Goal: Task Accomplishment & Management: Manage account settings

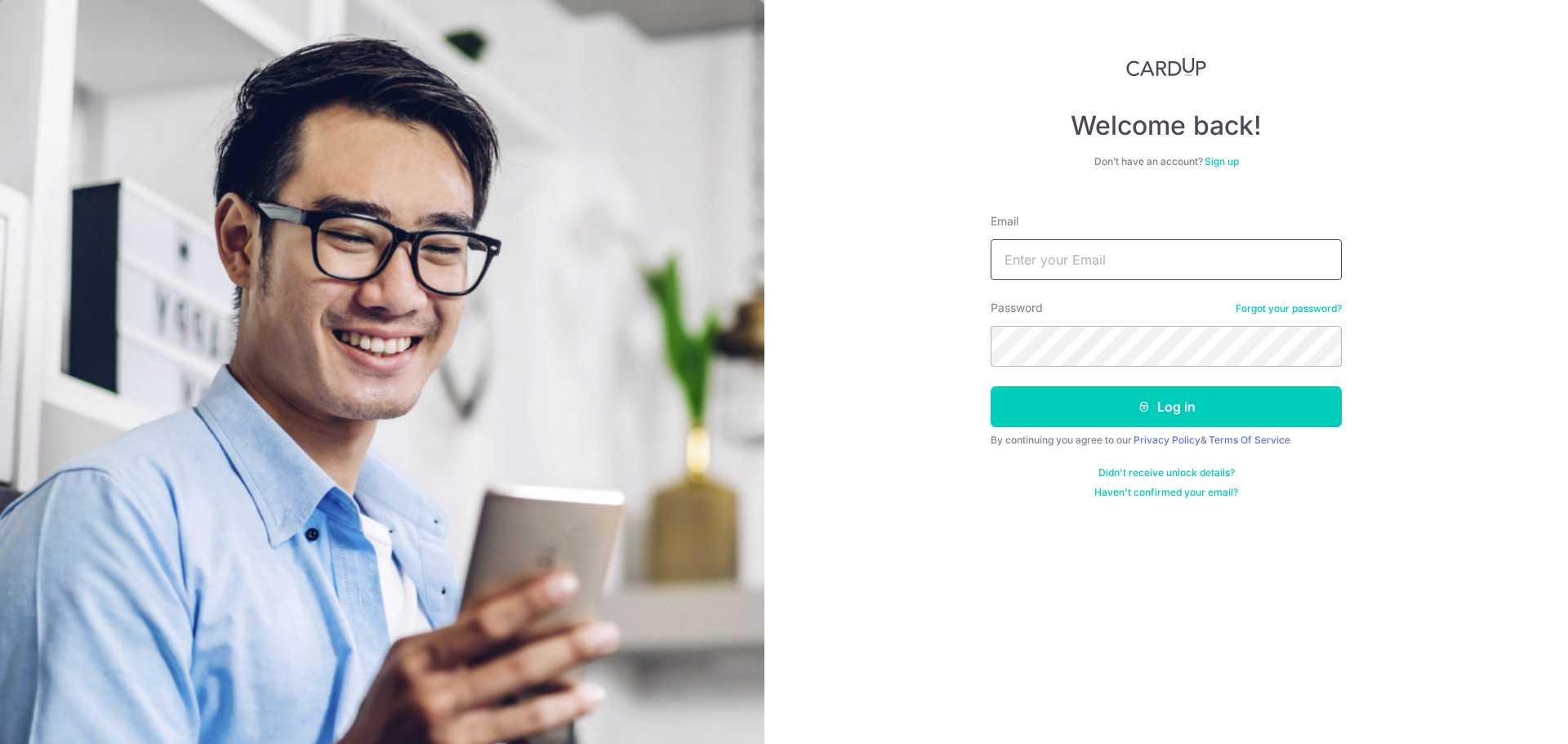
click at [1038, 257] on input "Email" at bounding box center [1166, 260] width 351 height 41
type input "[EMAIL_ADDRESS][DOMAIN_NAME]"
click at [991, 387] on button "Log in" at bounding box center [1166, 407] width 351 height 41
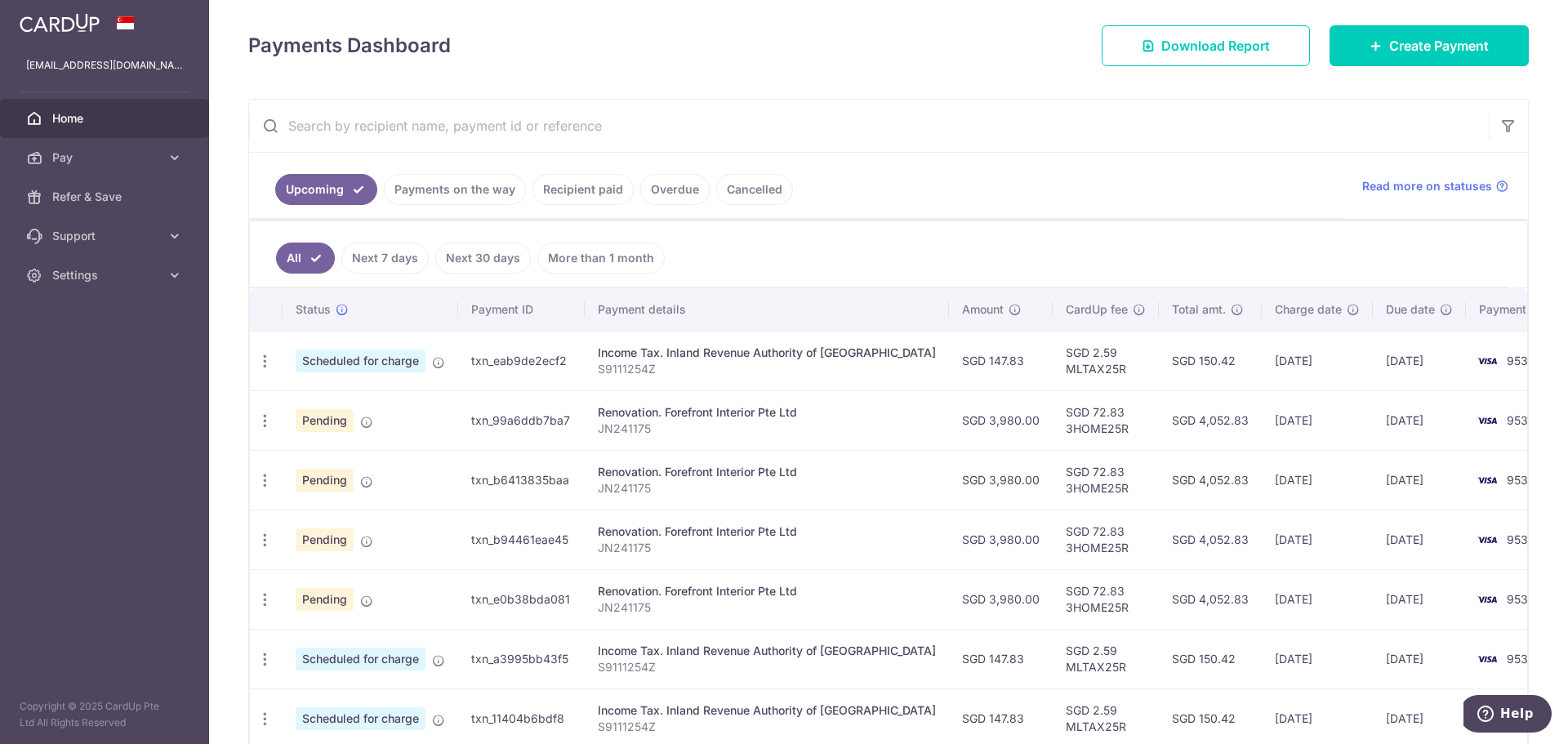
scroll to position [245, 0]
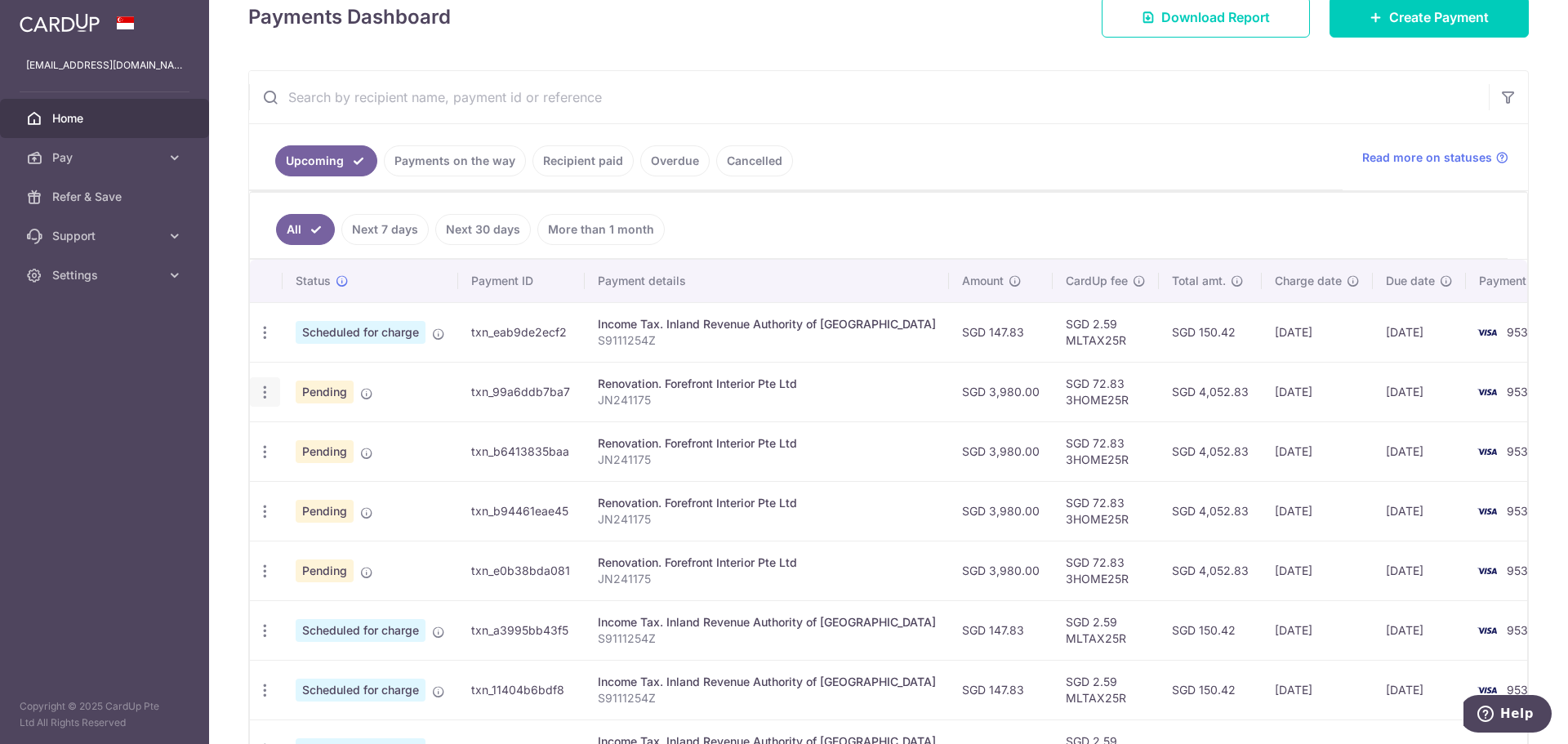
click at [262, 398] on icon "button" at bounding box center [265, 392] width 17 height 17
click at [366, 434] on span "Update payment" at bounding box center [352, 437] width 111 height 20
radio input "true"
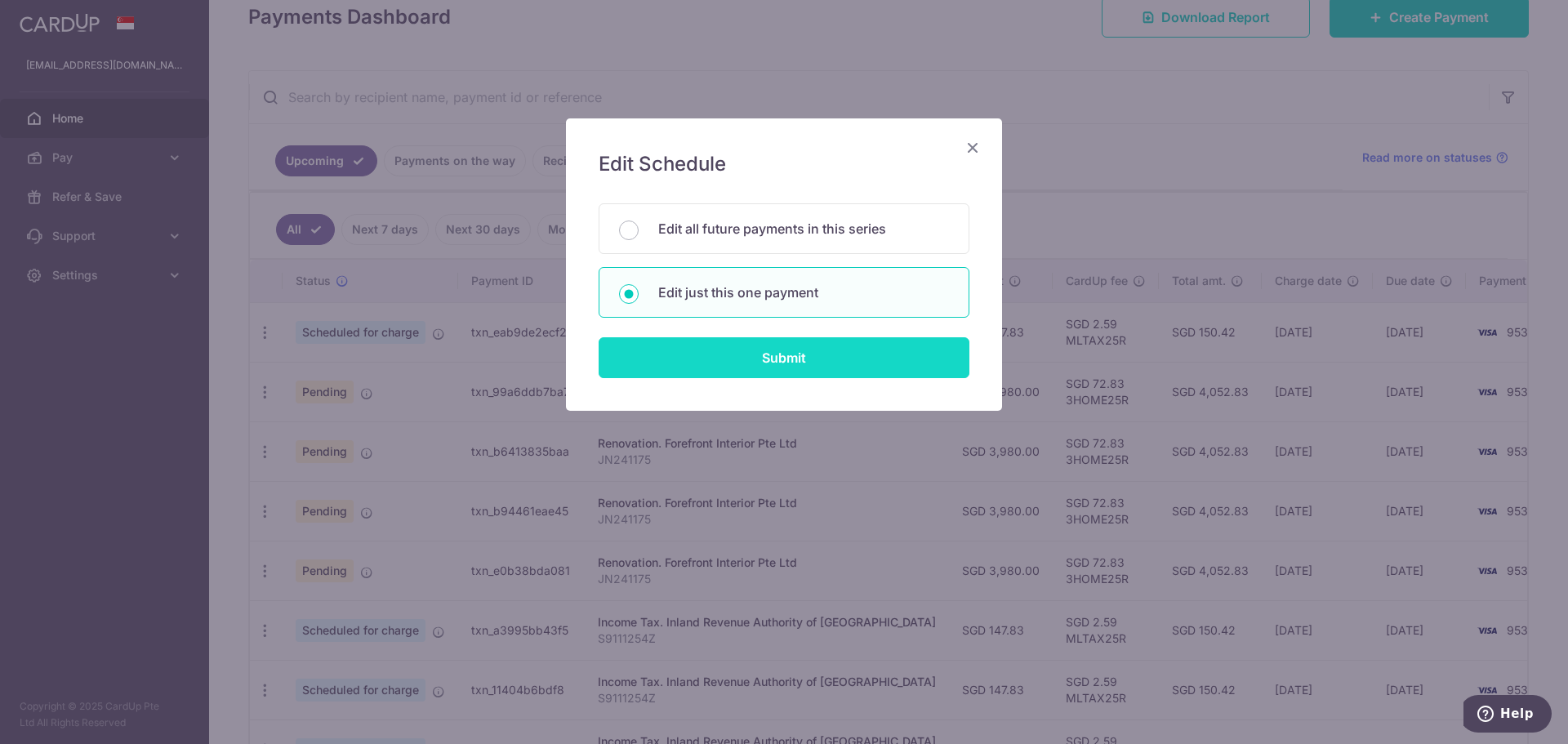
click at [746, 359] on input "Submit" at bounding box center [784, 358] width 370 height 41
radio input "true"
type input "3,980.00"
type input "[DATE]"
type input "JN241175"
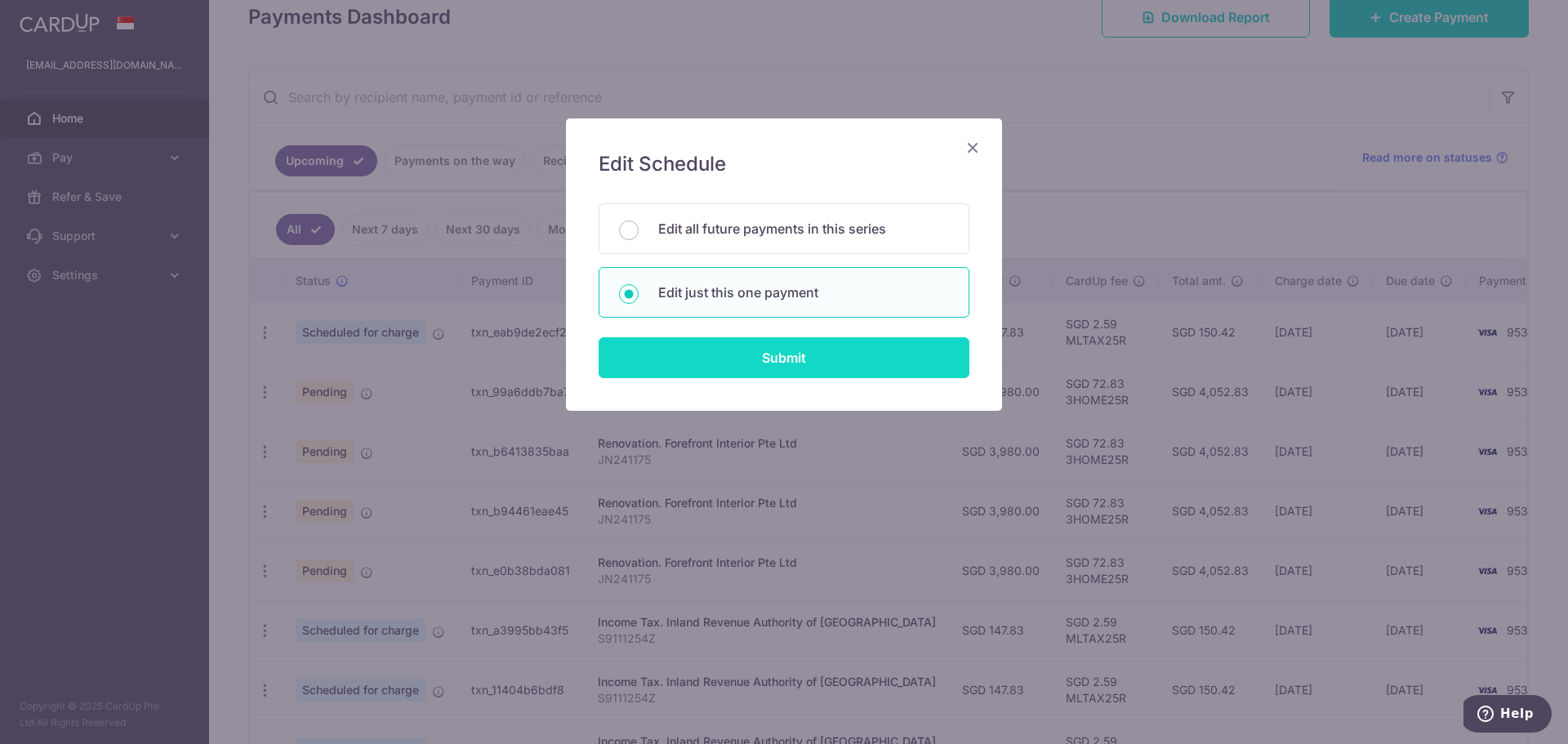
type input "commencement of work"
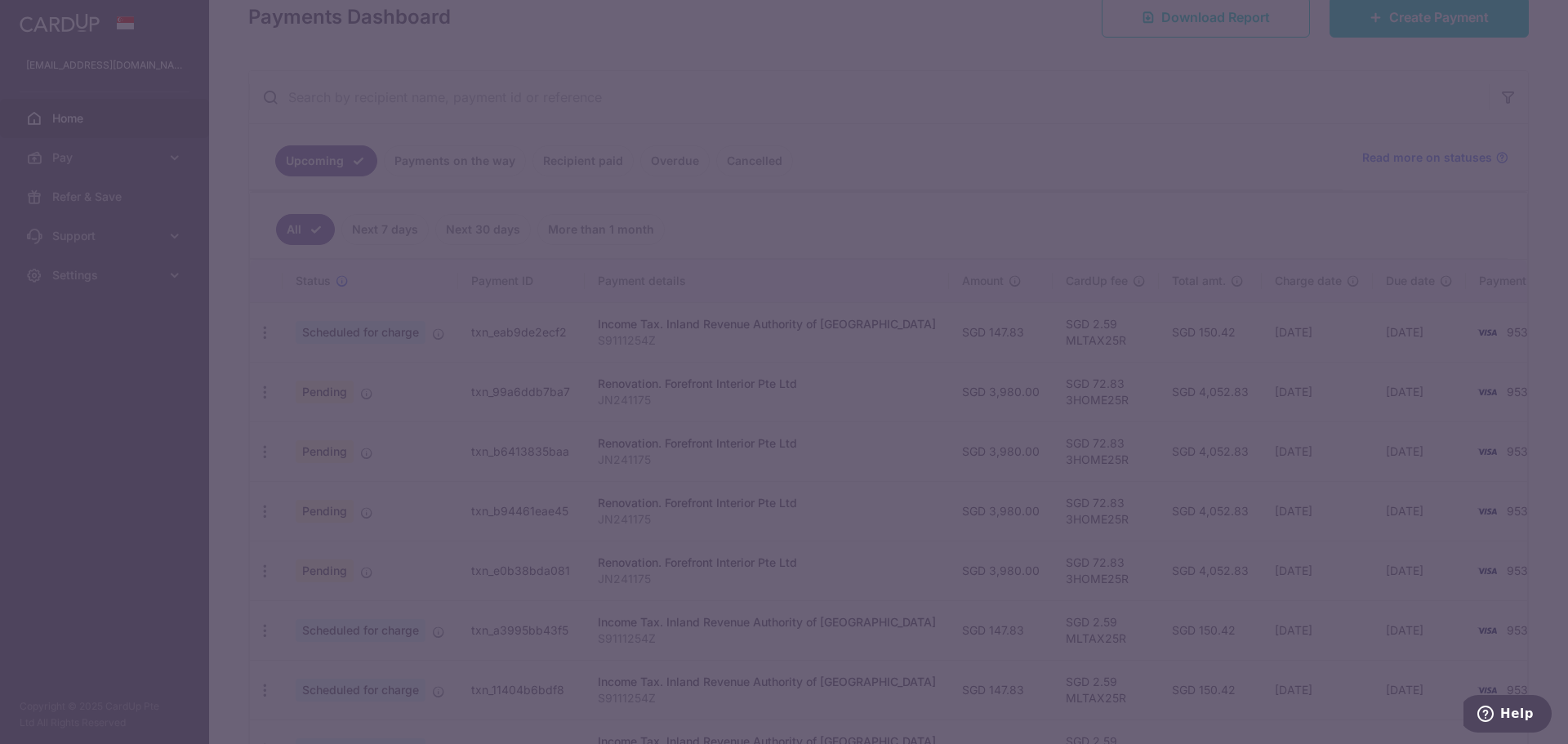
type input "3HOME25R"
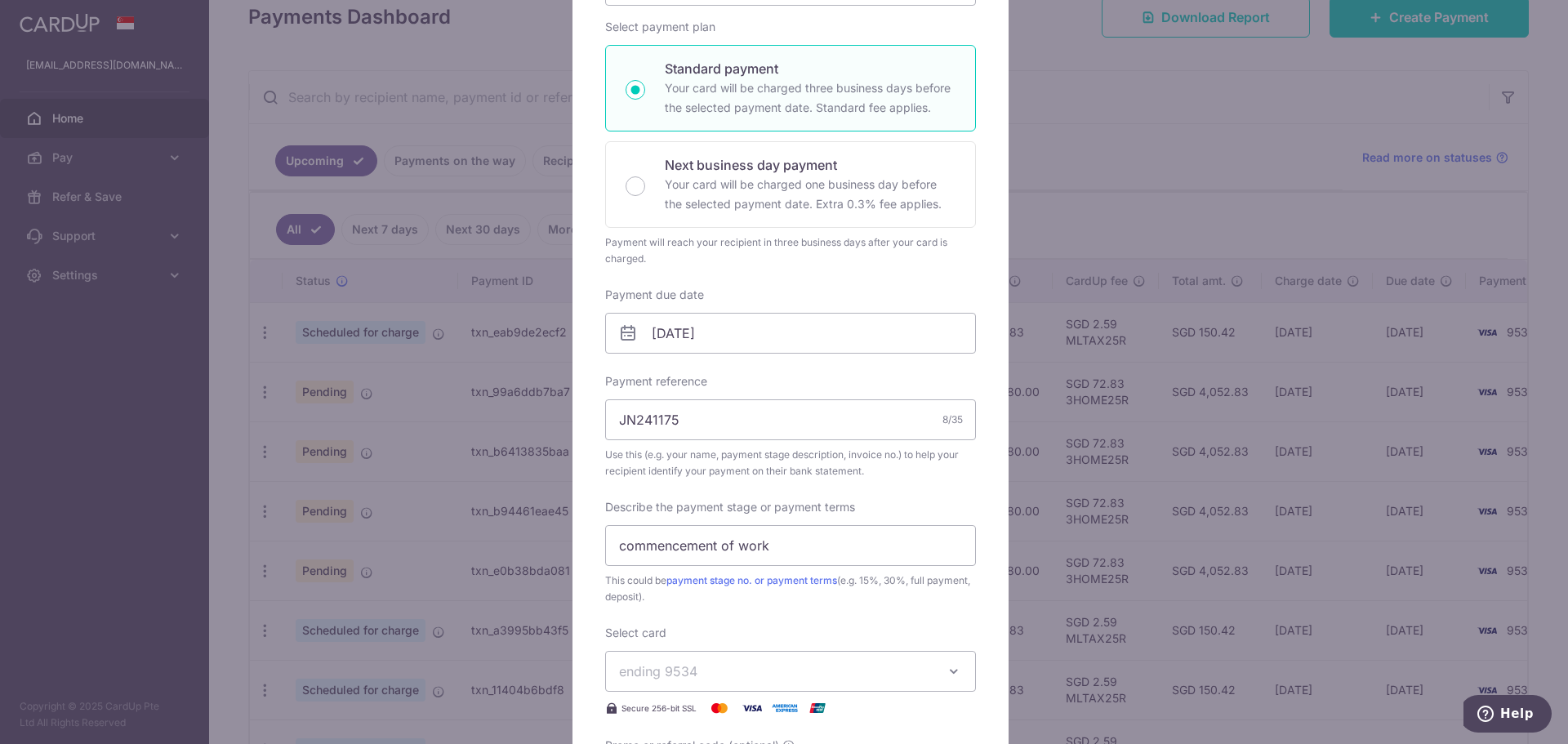
click at [620, 331] on icon at bounding box center [628, 333] width 20 height 20
click at [678, 329] on input "[DATE]" at bounding box center [791, 333] width 370 height 41
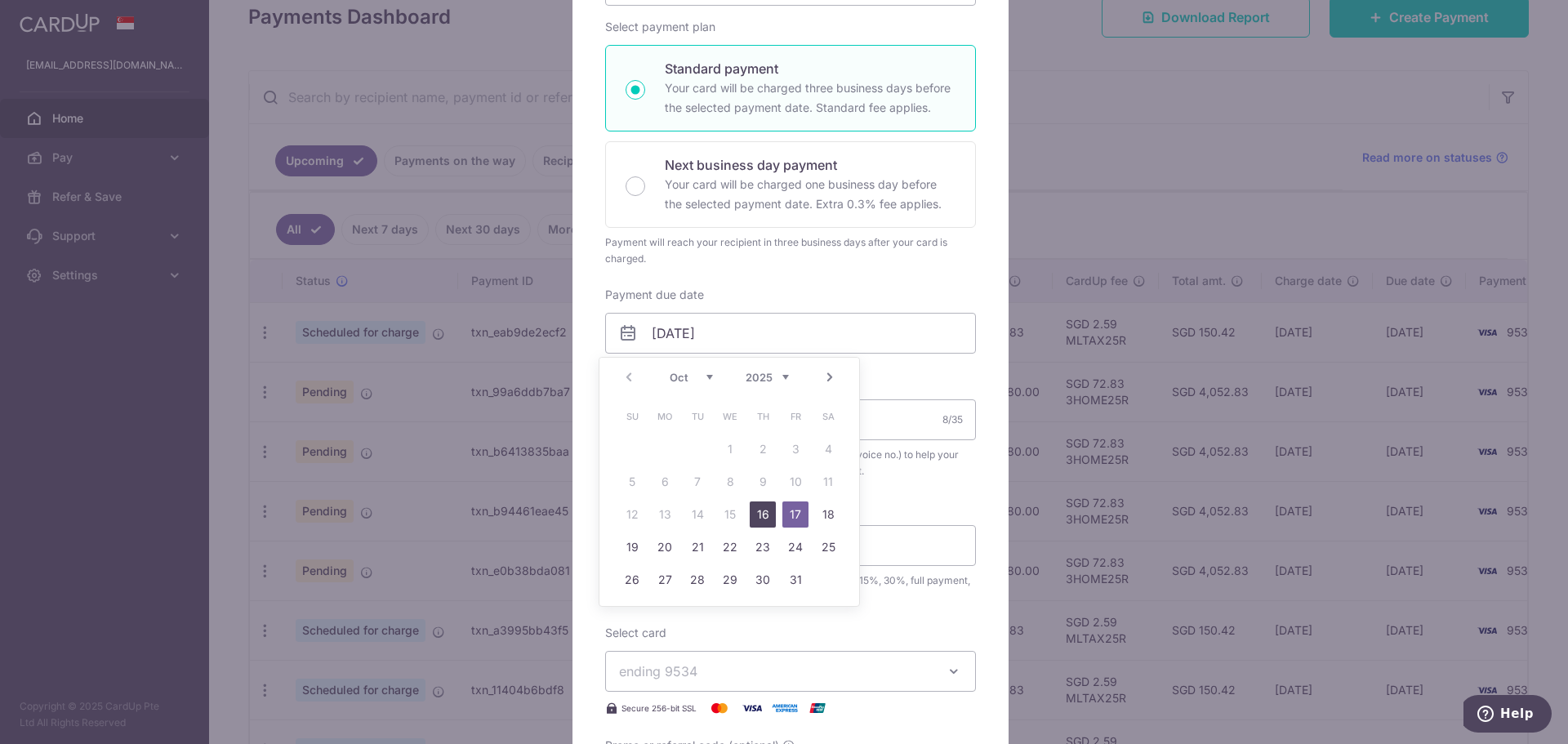
click at [760, 518] on link "16" at bounding box center [762, 515] width 26 height 26
type input "[DATE]"
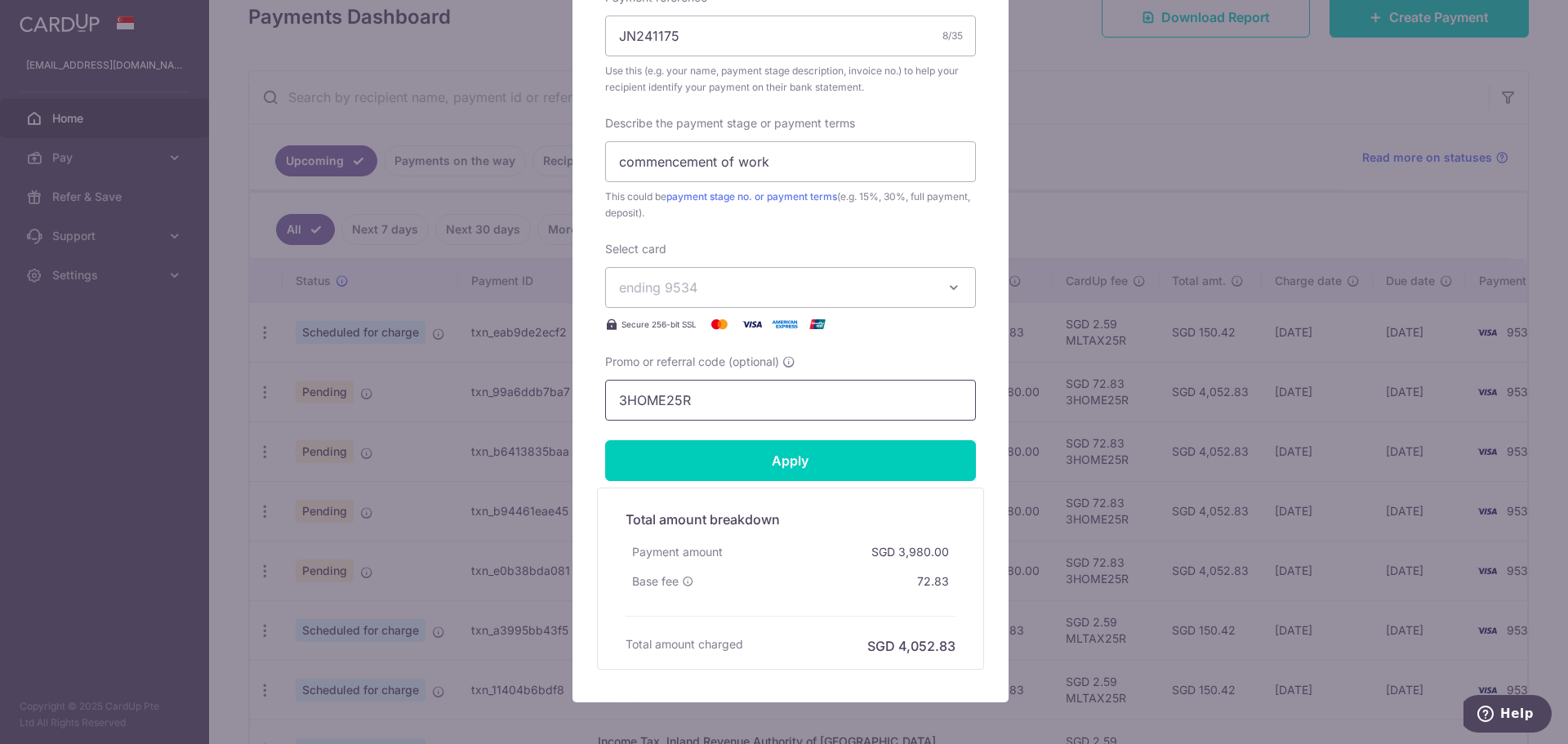
scroll to position [729, 0]
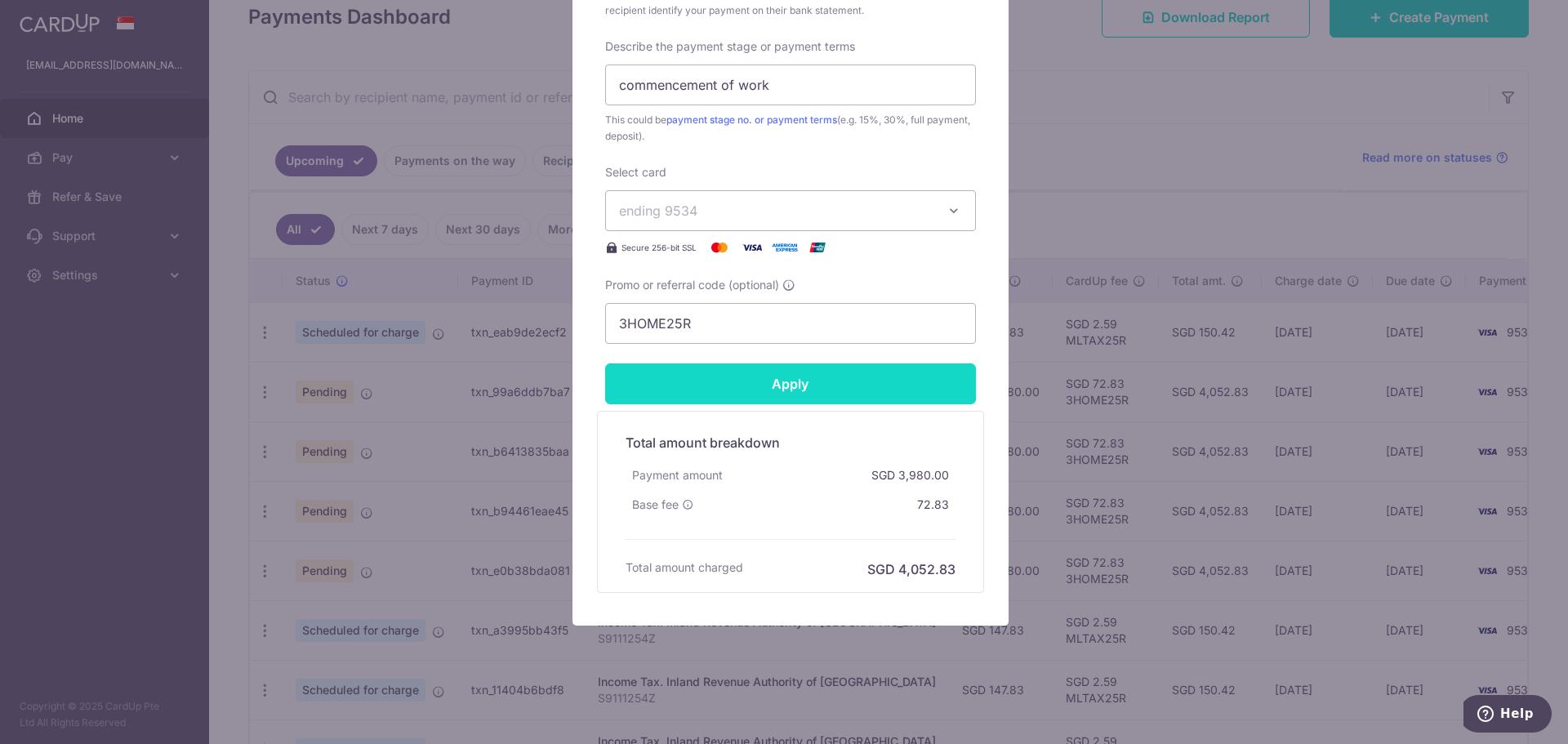
click at [736, 392] on input "Apply" at bounding box center [791, 384] width 370 height 41
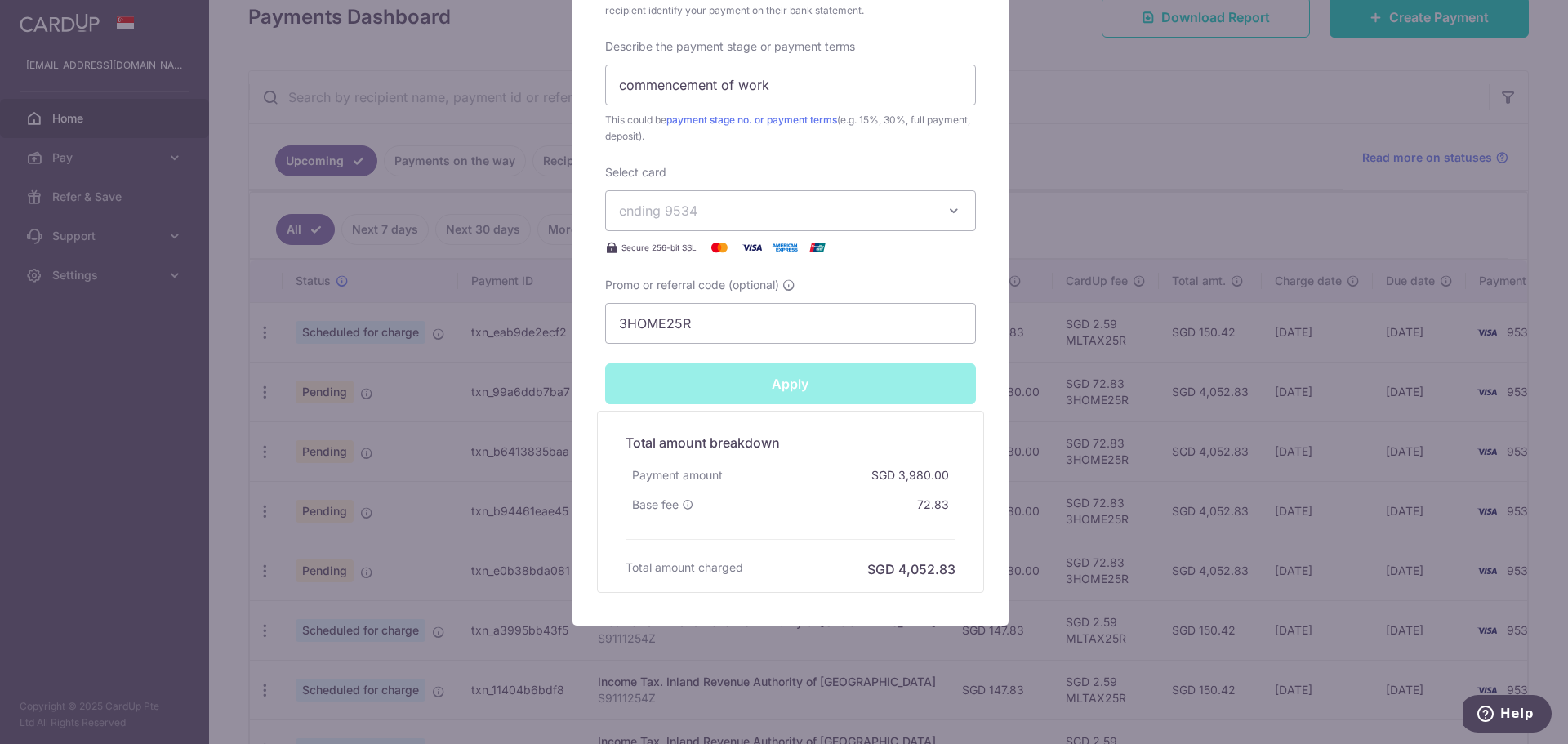
type input "Successfully Applied"
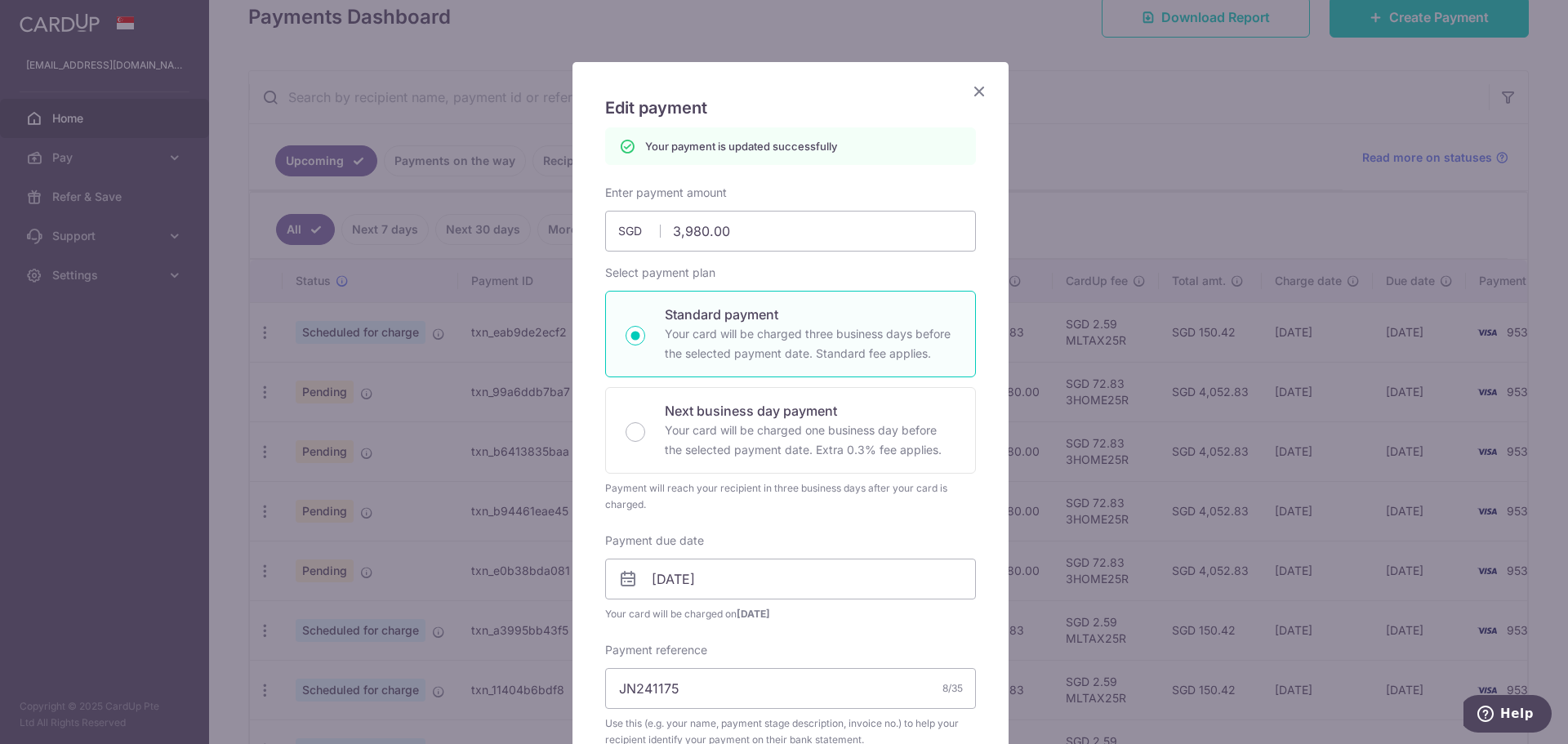
scroll to position [0, 0]
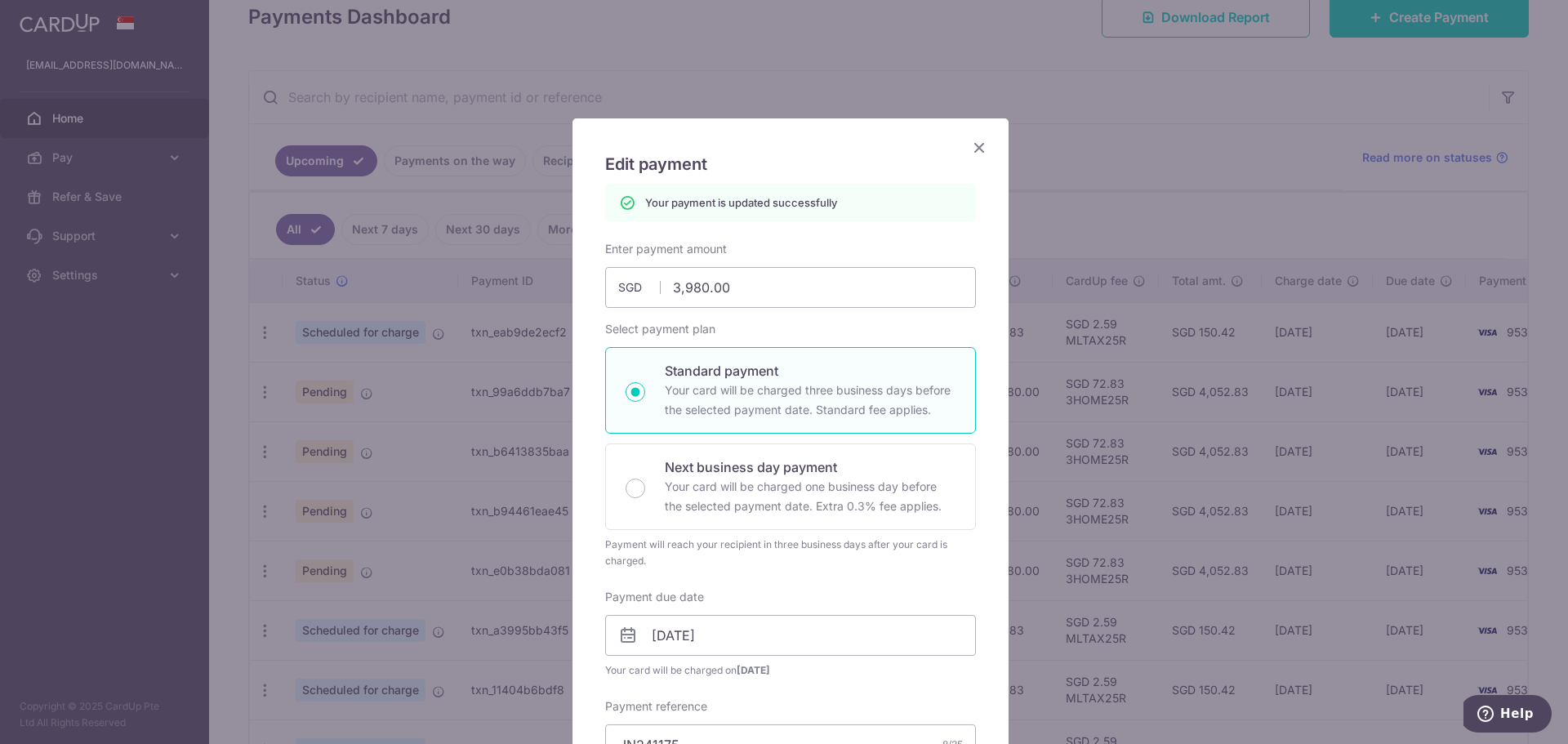
click at [974, 142] on icon "Close" at bounding box center [979, 148] width 20 height 21
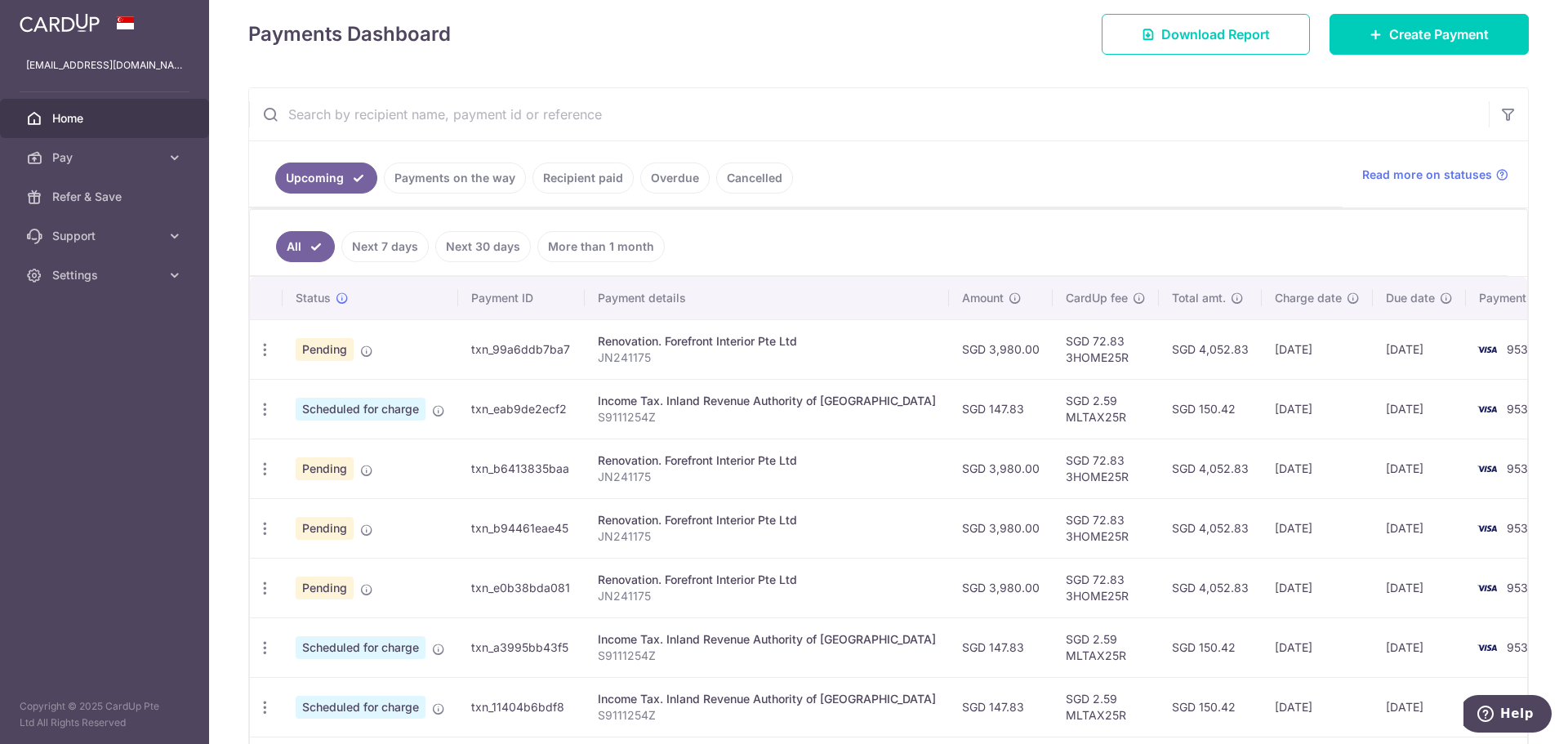
scroll to position [245, 0]
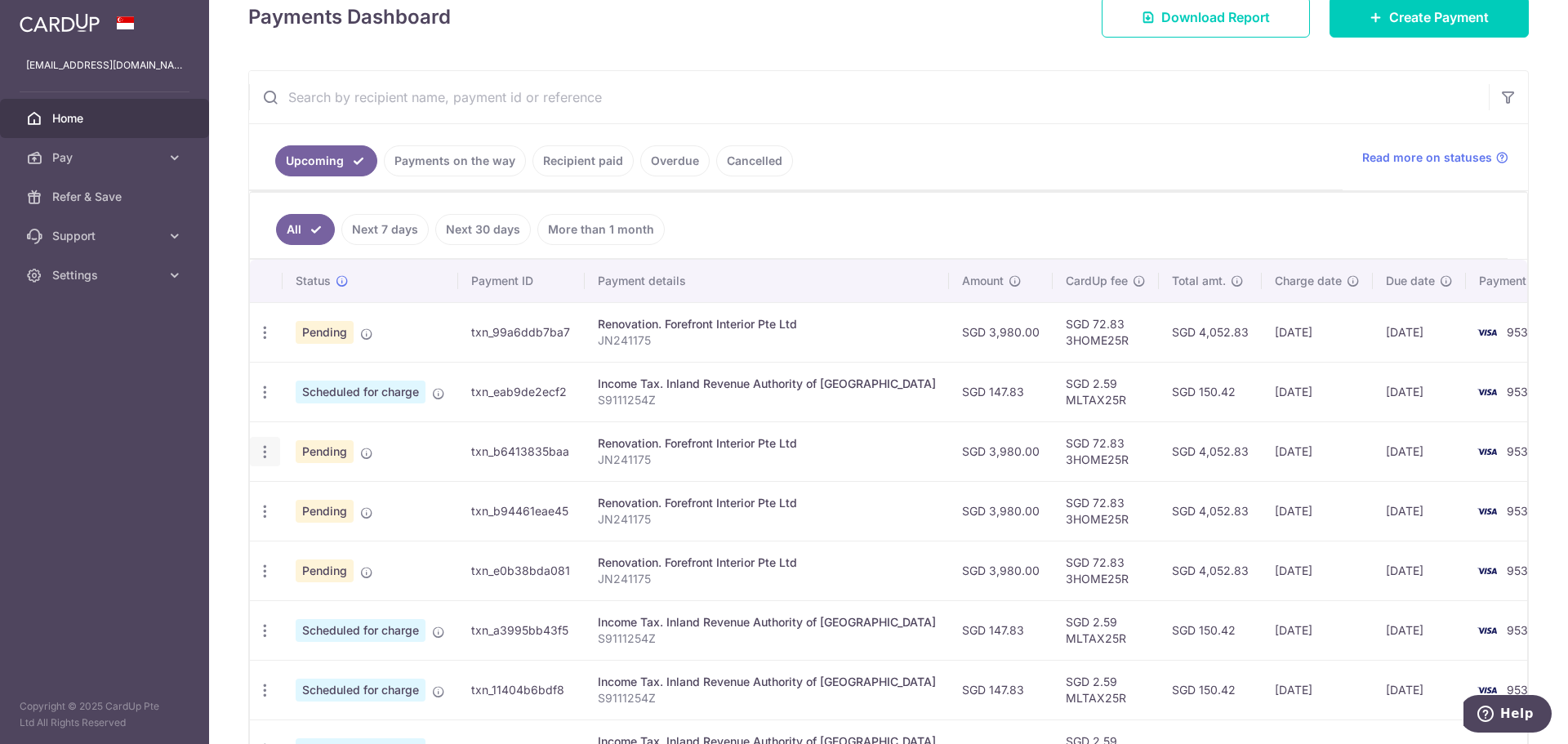
click at [267, 448] on icon "button" at bounding box center [265, 452] width 17 height 17
click at [356, 498] on span "Update payment" at bounding box center [352, 496] width 111 height 20
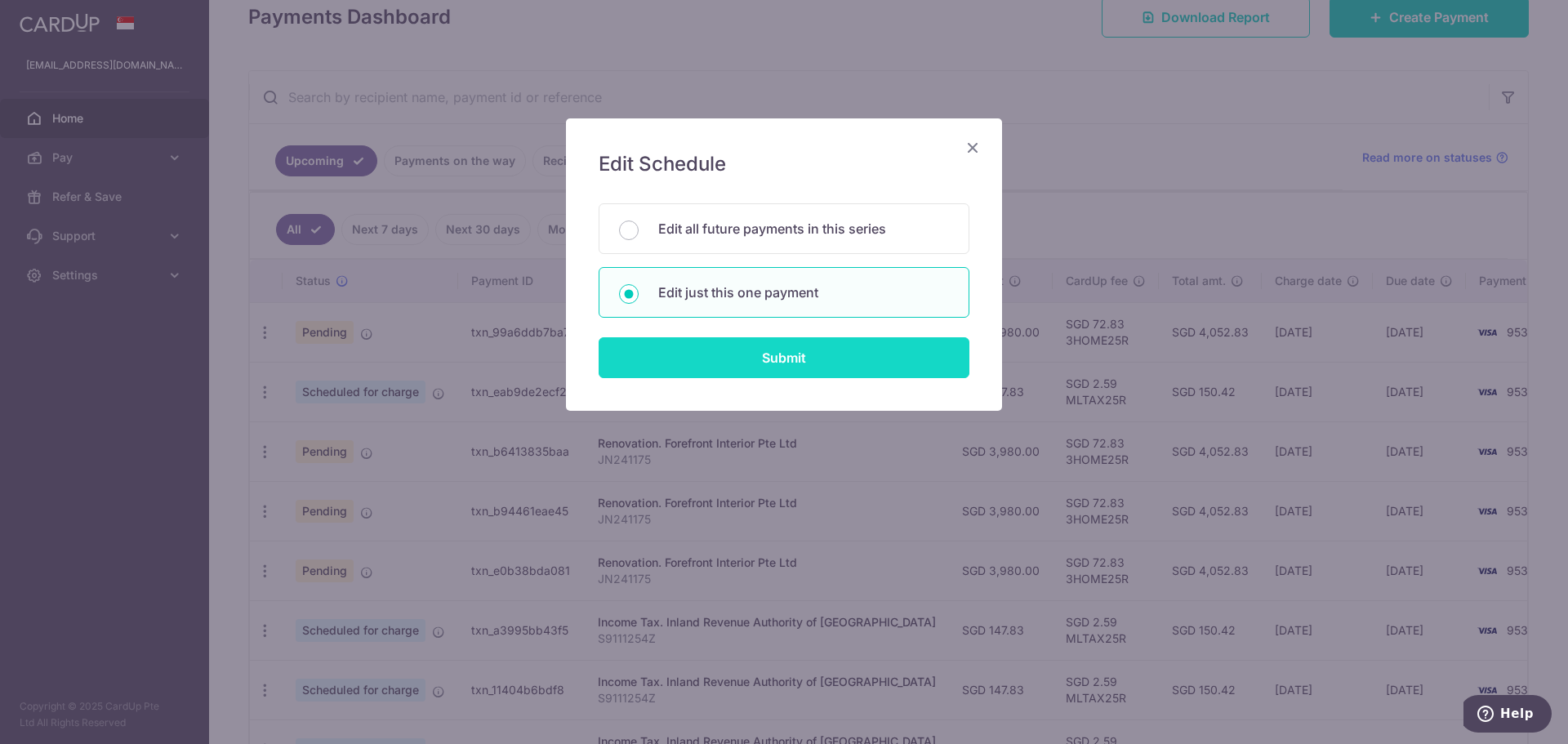
click at [654, 354] on input "Submit" at bounding box center [784, 358] width 370 height 41
radio input "true"
type input "3,980.00"
type input "24/10/2025"
type input "JN241175"
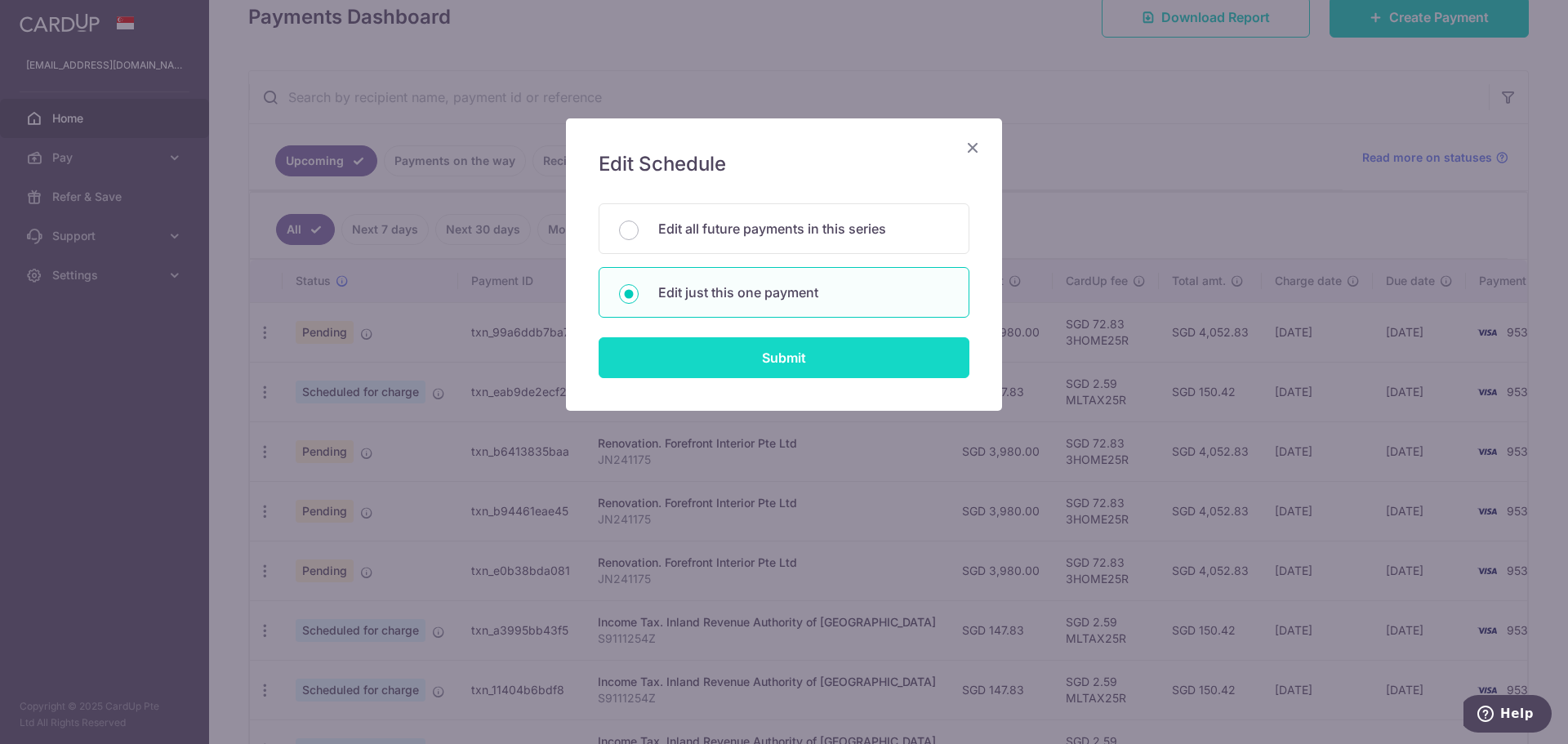
type input "commencement of work"
type input "3HOME25R"
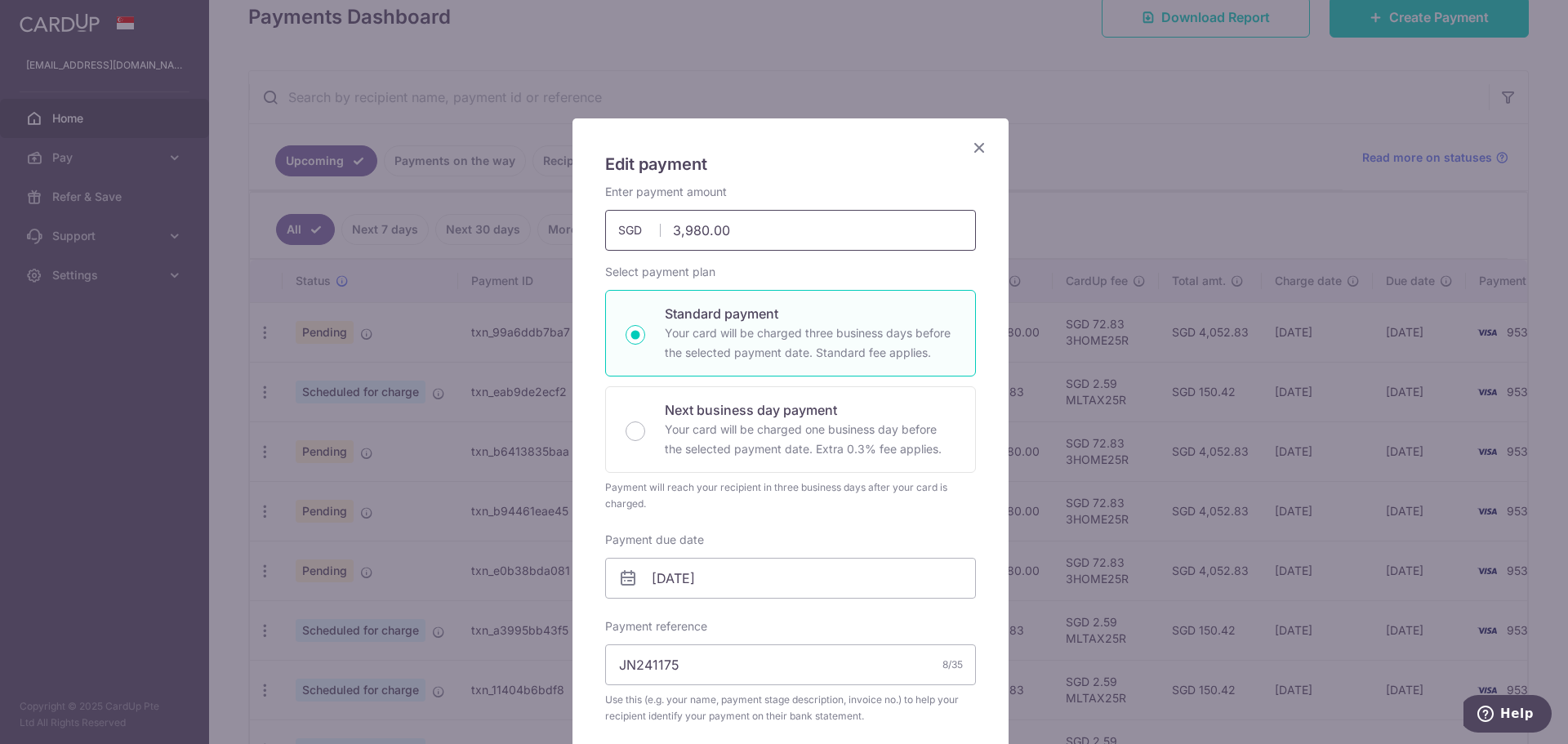
drag, startPoint x: 743, startPoint y: 246, endPoint x: 588, endPoint y: 265, distance: 156.2
click at [588, 265] on div "Edit payment By clicking apply, you will make changes to all payments to Forefr…" at bounding box center [791, 725] width 436 height 1213
click at [870, 161] on h5 "Edit payment" at bounding box center [791, 164] width 370 height 26
click at [894, 498] on div "Payment will reach your recipient in three business days after your card is cha…" at bounding box center [791, 495] width 370 height 33
click at [806, 486] on div "Payment will reach your recipient in three business days after your card is cha…" at bounding box center [791, 495] width 370 height 33
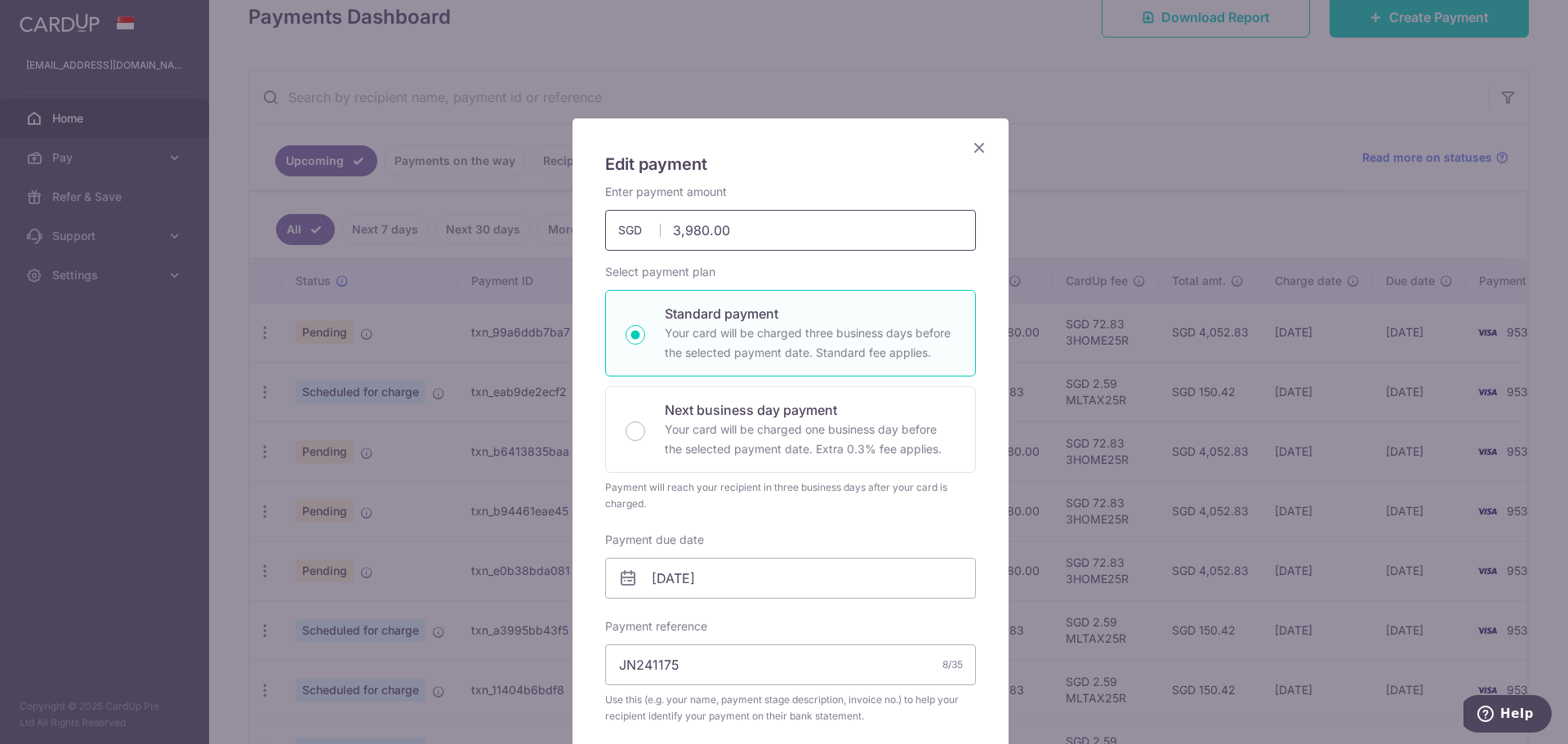
drag, startPoint x: 773, startPoint y: 233, endPoint x: 558, endPoint y: 252, distance: 215.8
click at [558, 252] on div "Edit payment By clicking apply, you will make changes to all payments to Forefr…" at bounding box center [784, 372] width 1568 height 744
type input "17,370.00"
click at [788, 508] on div "Payment will reach your recipient in three business days after your card is cha…" at bounding box center [791, 495] width 370 height 33
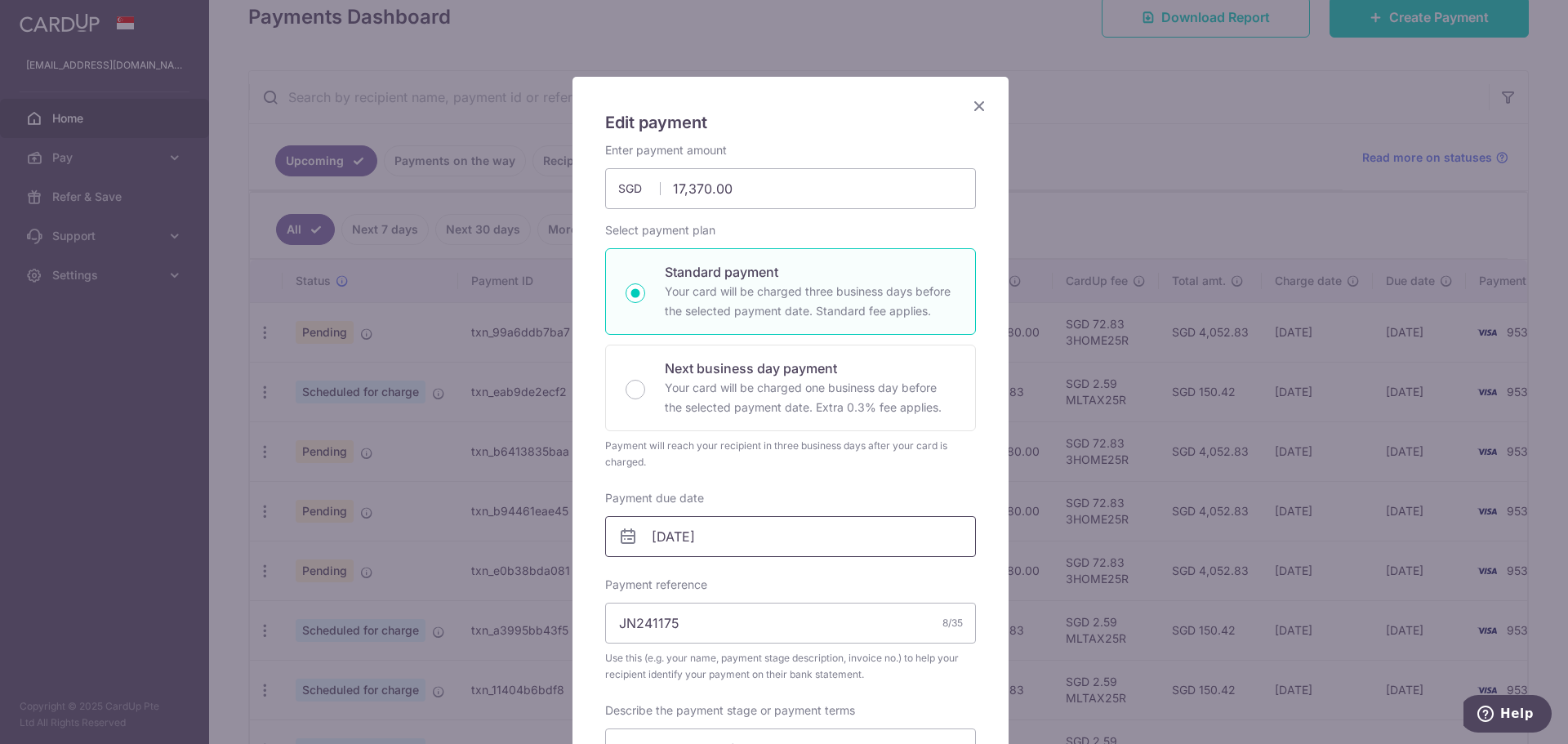
scroll to position [81, 0]
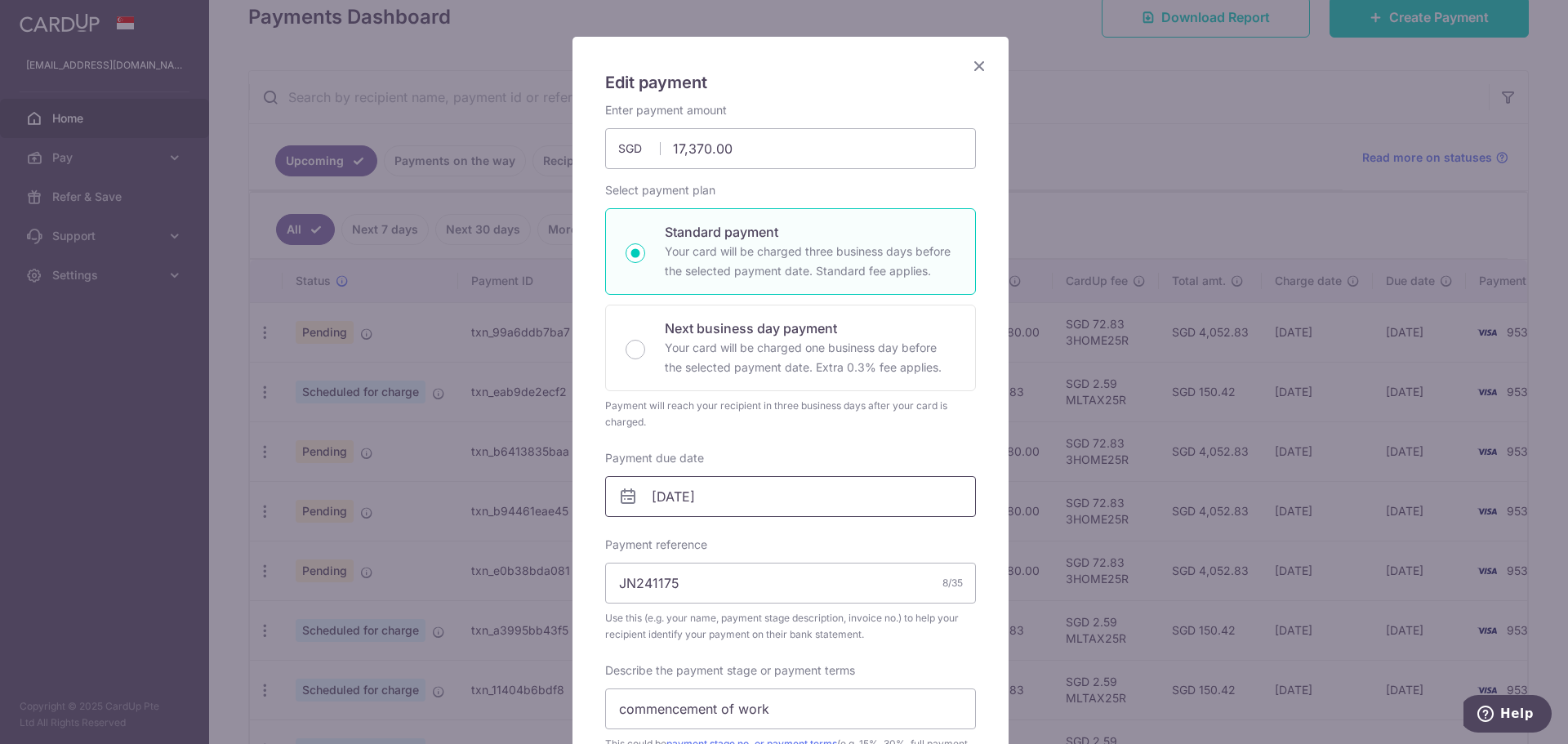
click at [762, 497] on input "24/10/2025" at bounding box center [791, 497] width 370 height 41
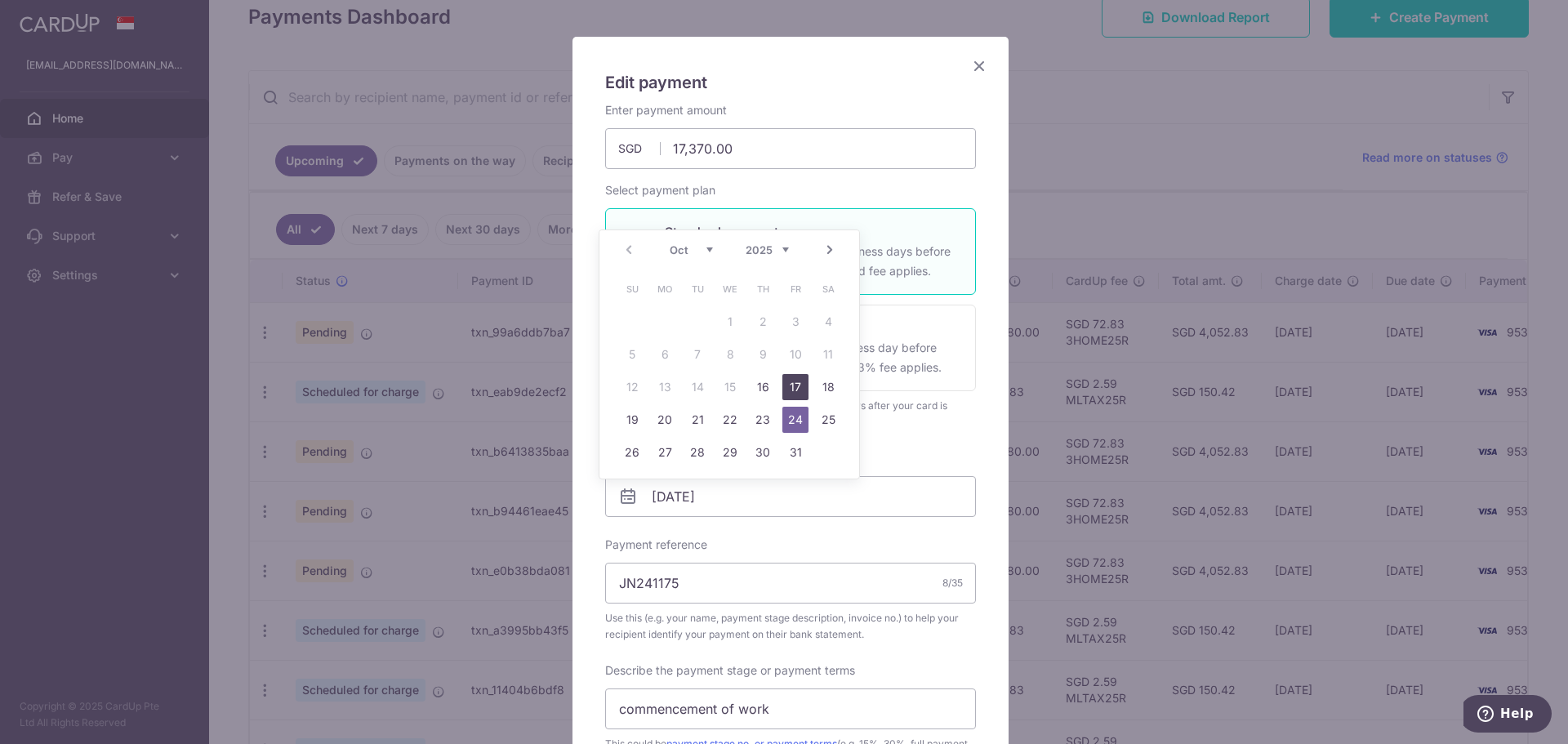
click at [800, 383] on link "17" at bounding box center [795, 387] width 26 height 26
type input "[DATE]"
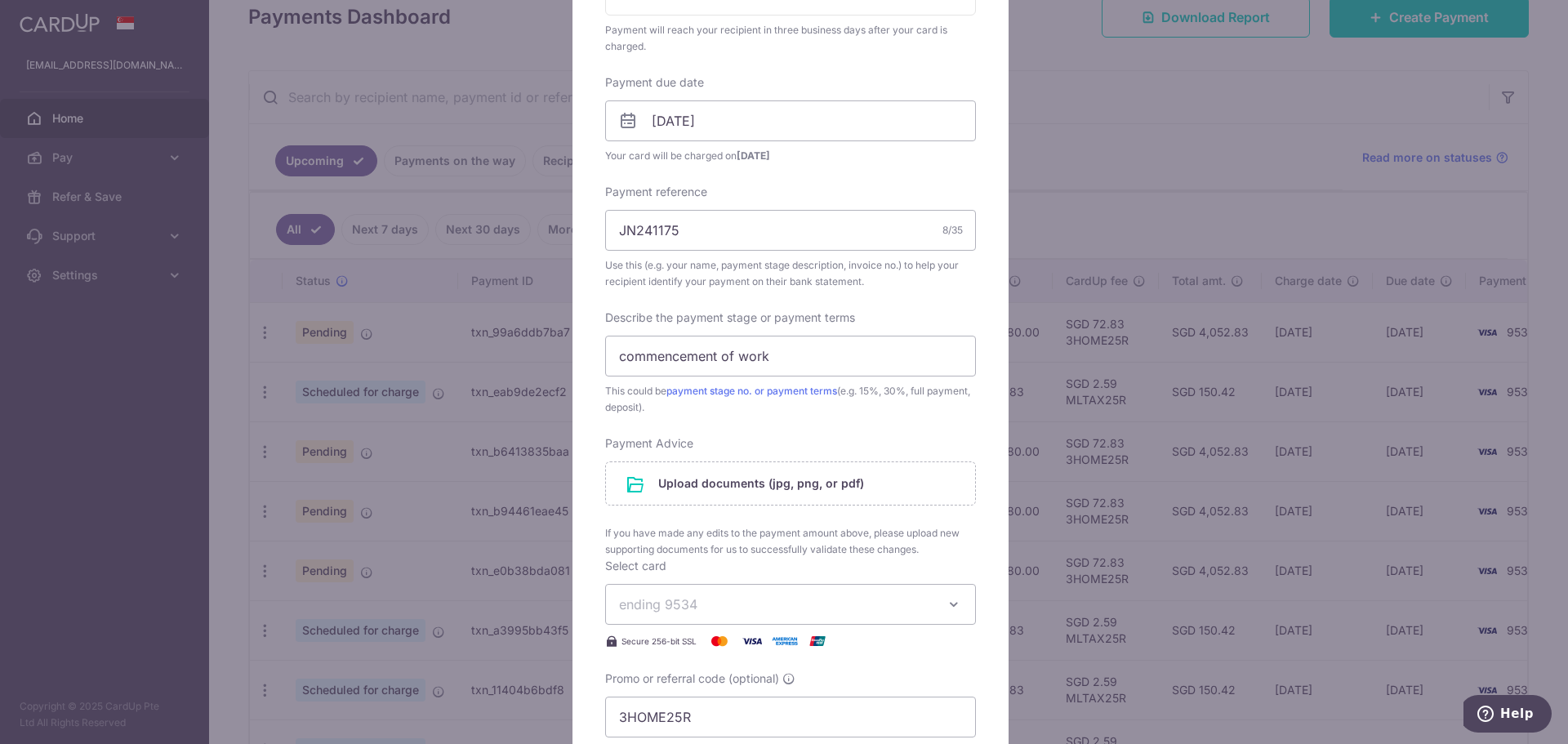
scroll to position [490, 0]
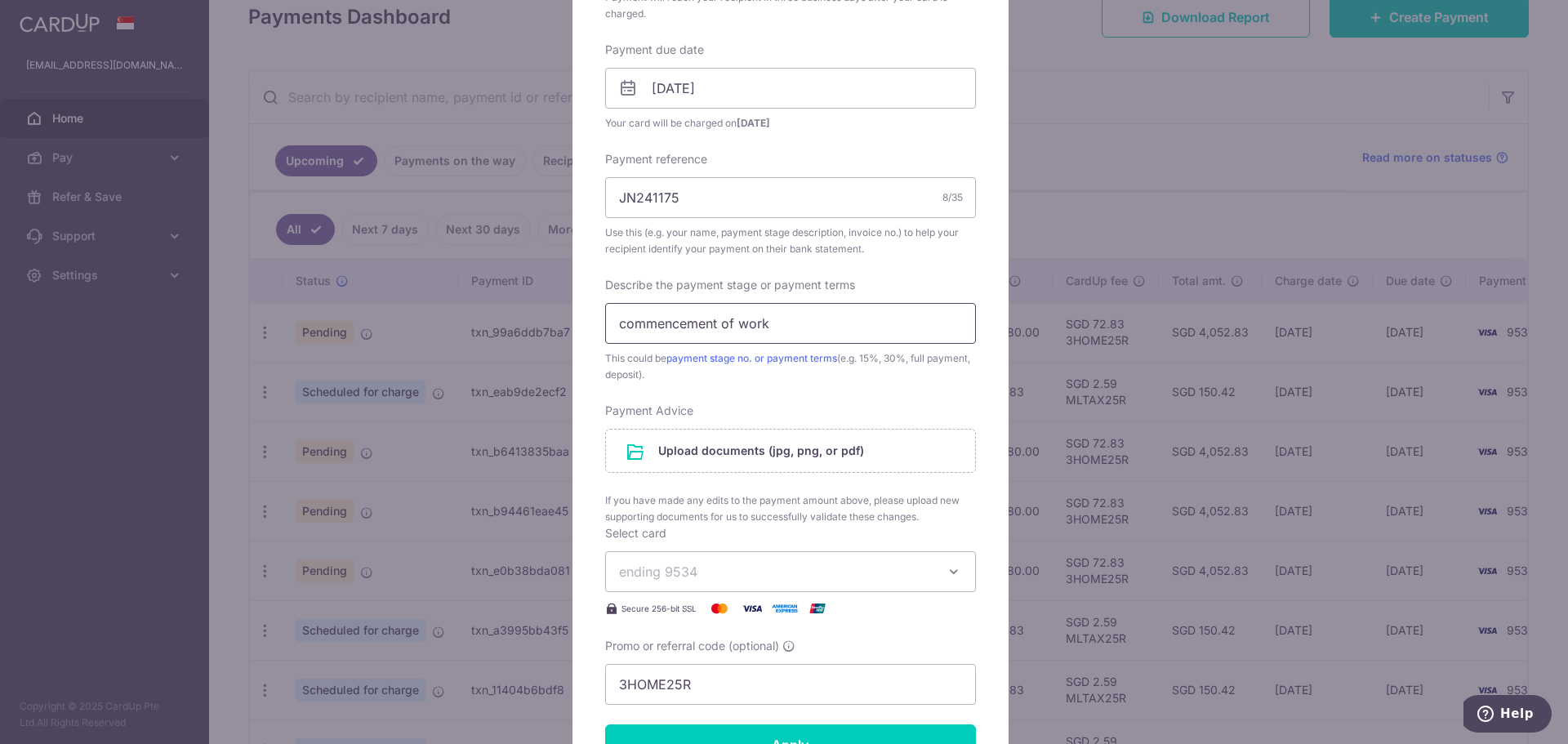
drag, startPoint x: 779, startPoint y: 326, endPoint x: 575, endPoint y: 310, distance: 204.6
click at [575, 310] on div "Edit payment By clicking apply, you will make changes to all payments to Forefr…" at bounding box center [791, 308] width 436 height 1359
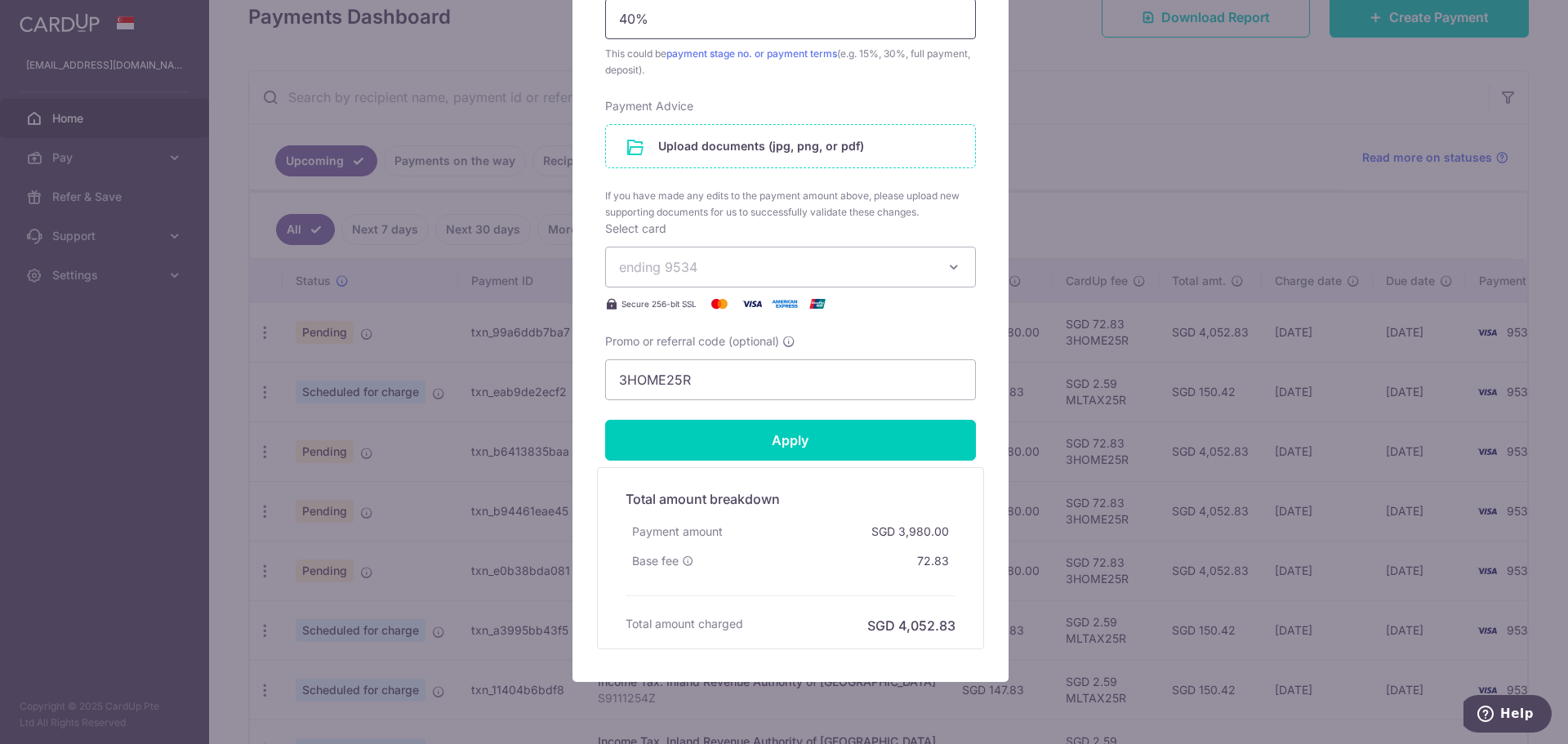
scroll to position [817, 0]
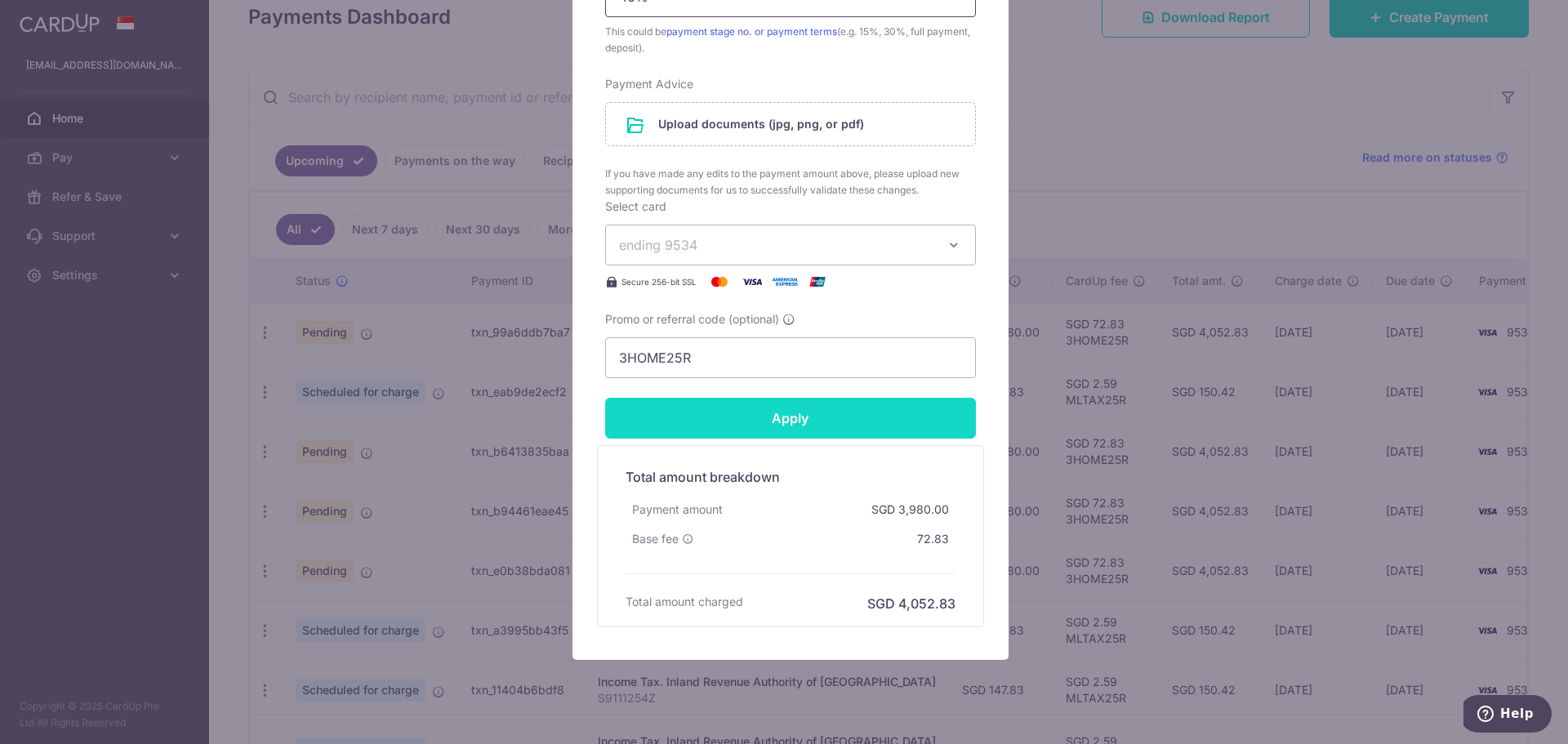
type input "40%"
click at [766, 421] on input "Apply" at bounding box center [791, 418] width 370 height 41
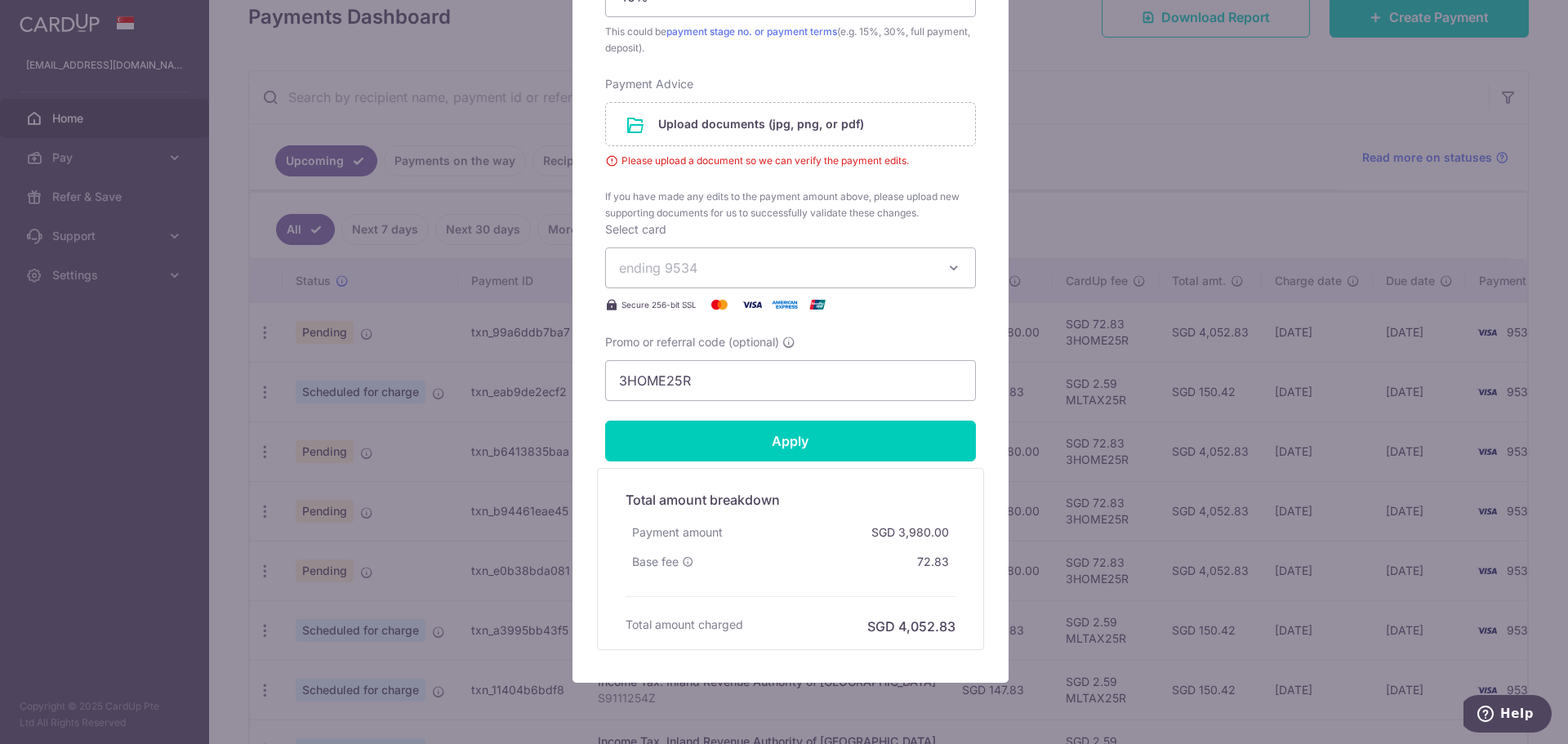
scroll to position [572, 0]
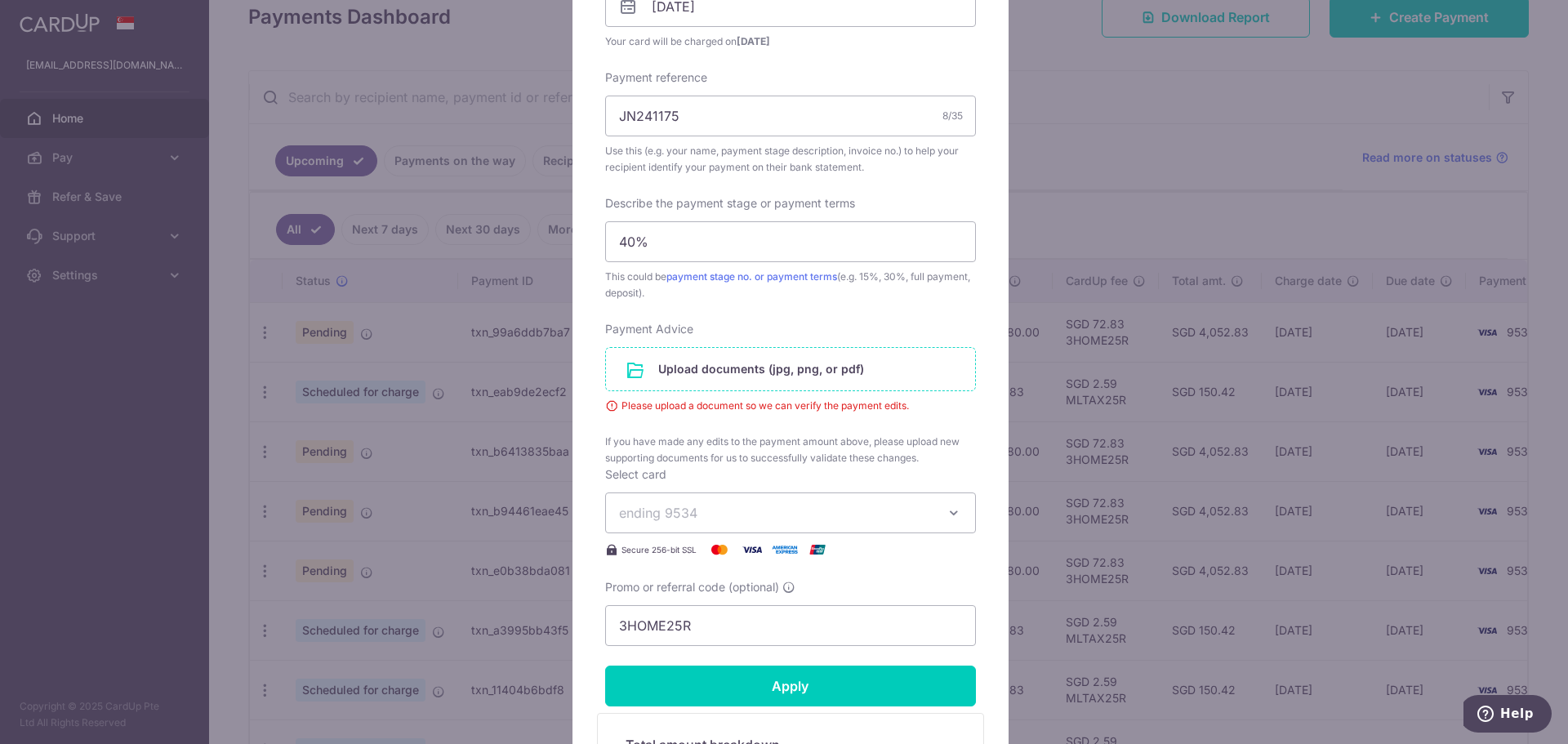
click at [689, 367] on input "file" at bounding box center [791, 369] width 370 height 42
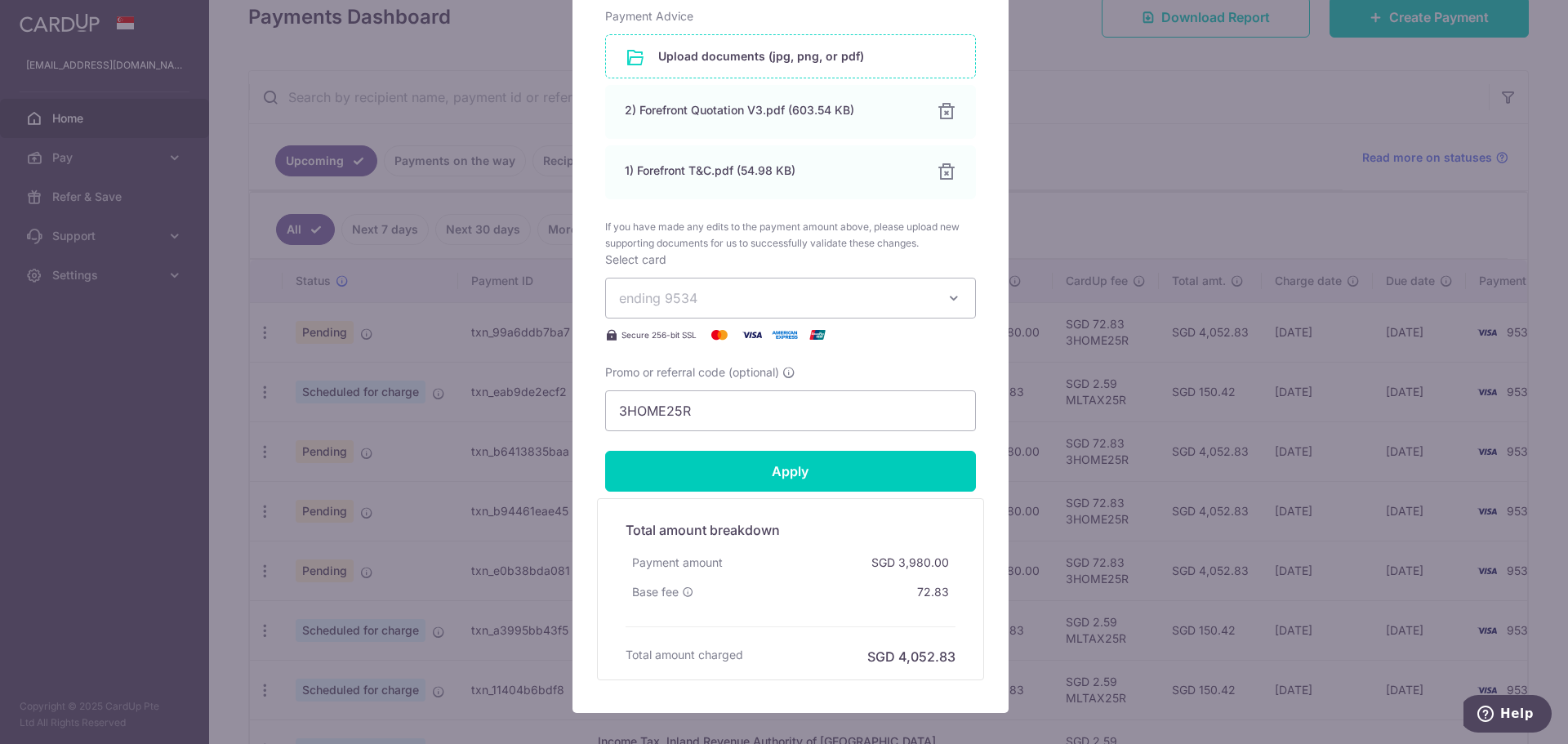
scroll to position [898, 0]
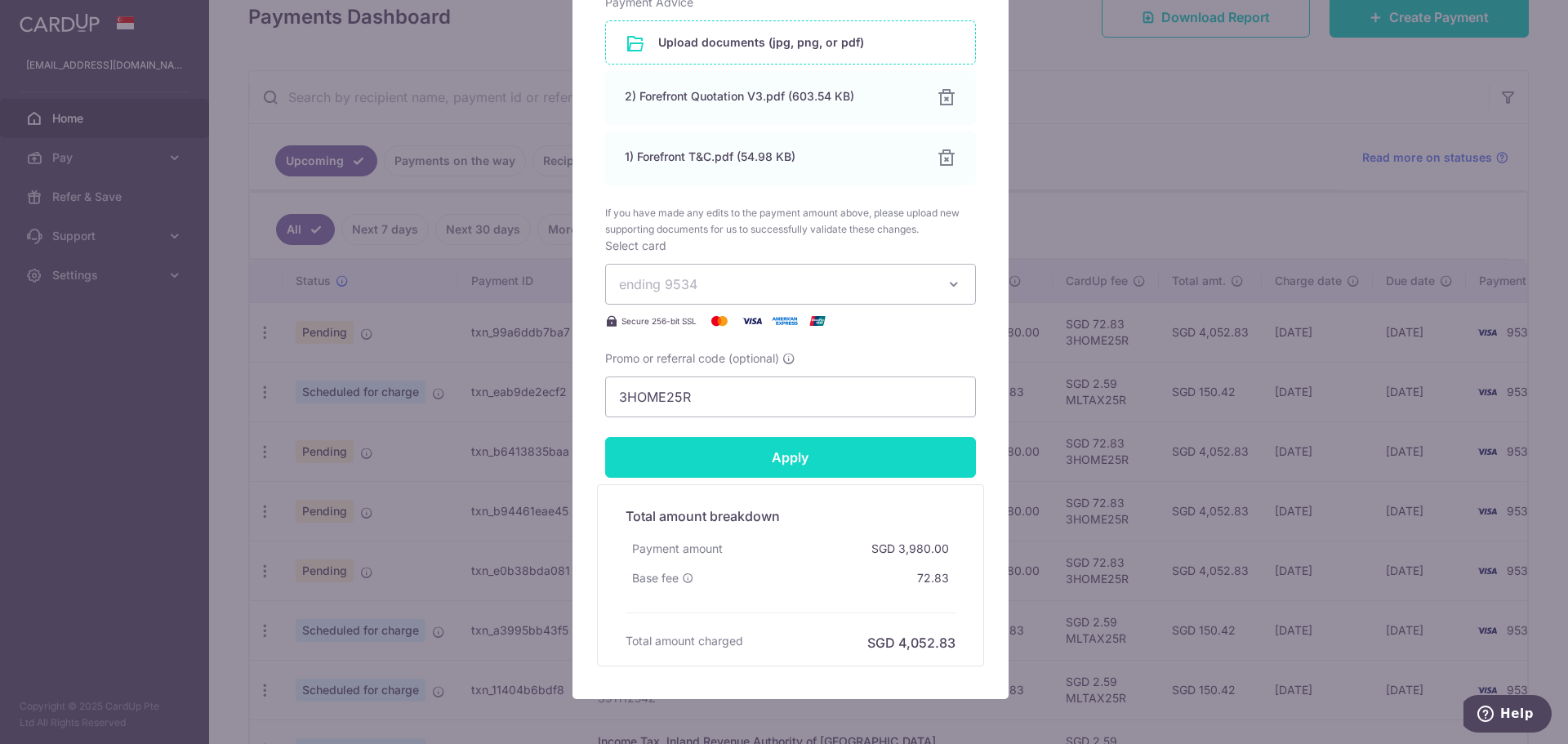
click at [811, 455] on input "Apply" at bounding box center [791, 458] width 370 height 41
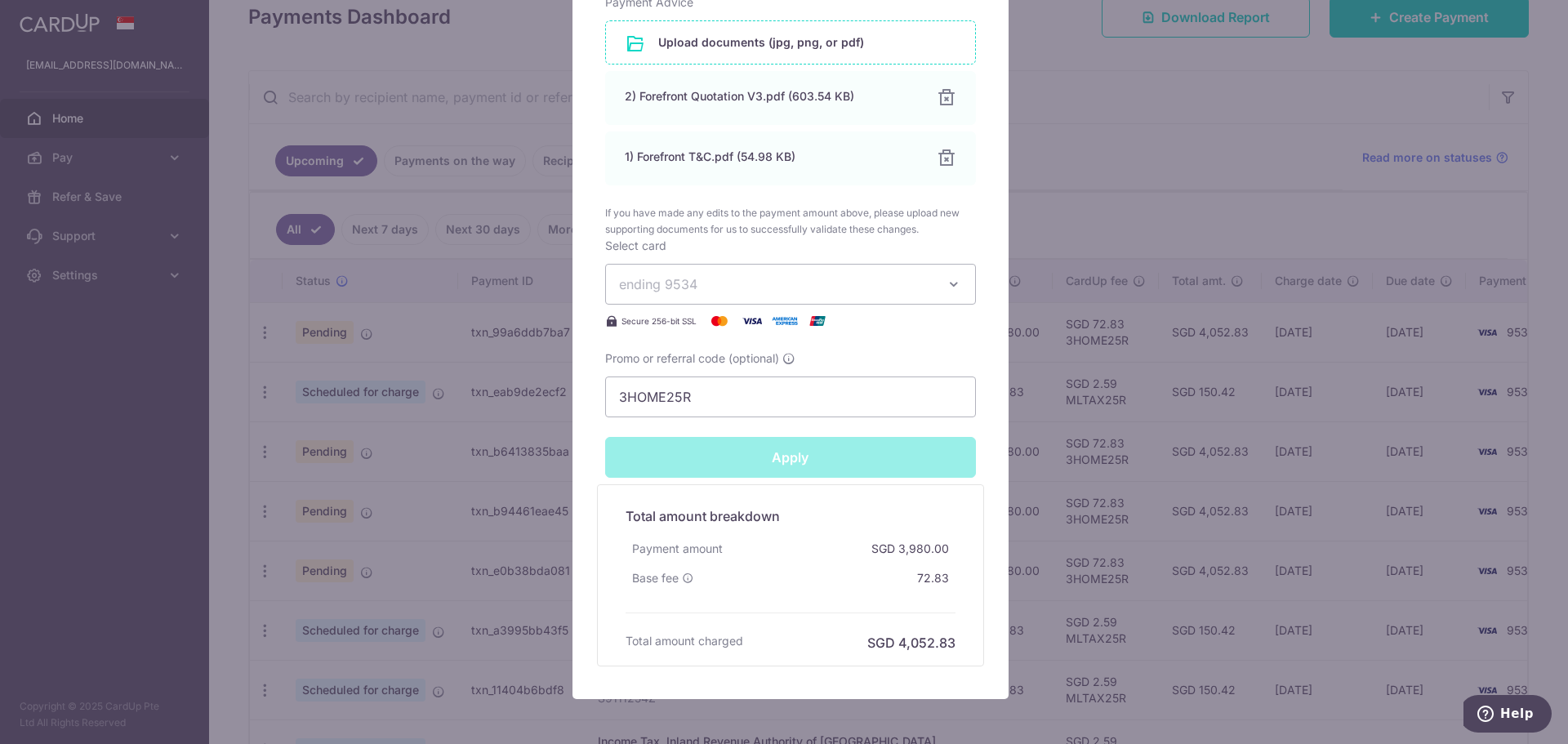
type input "Successfully Applied"
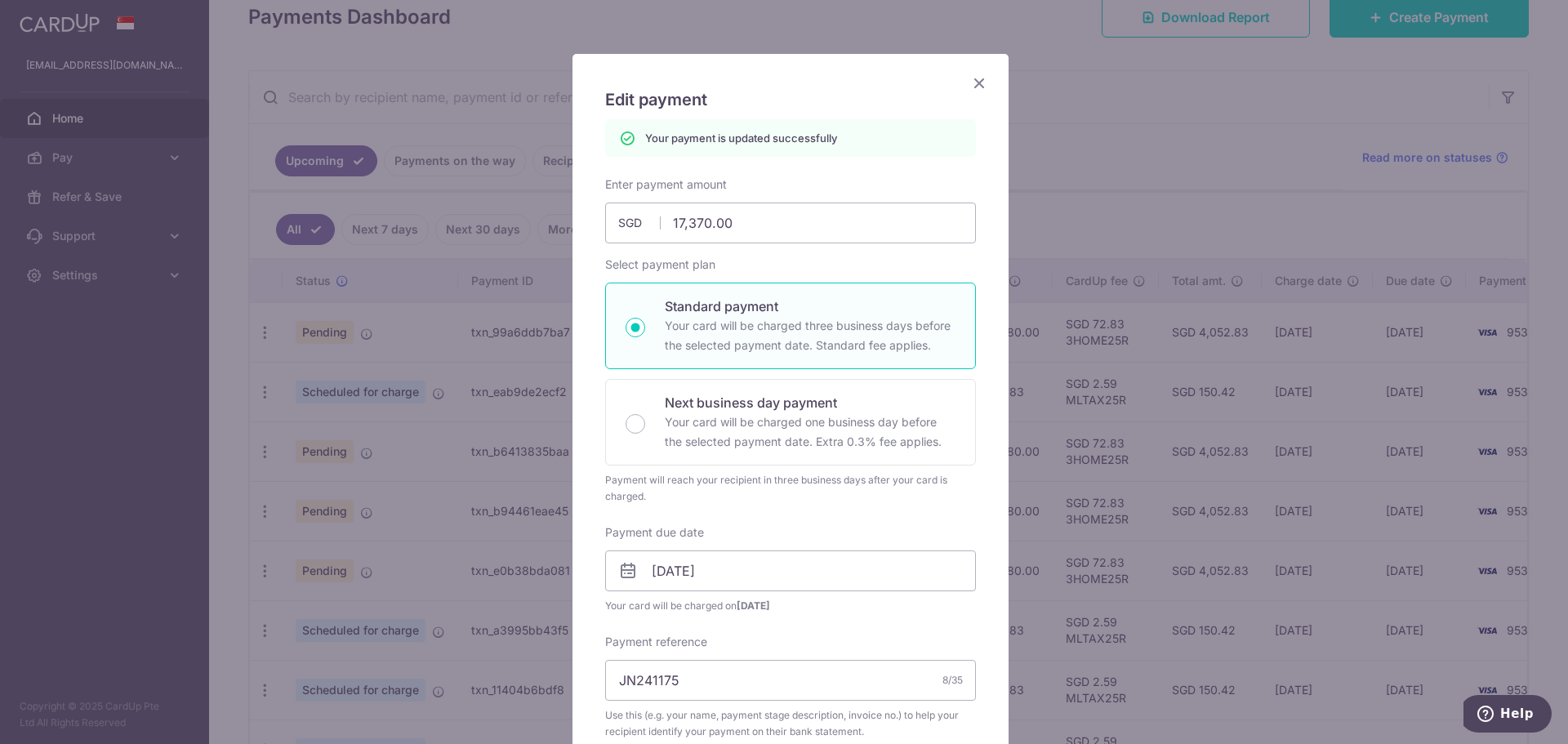
scroll to position [49, 0]
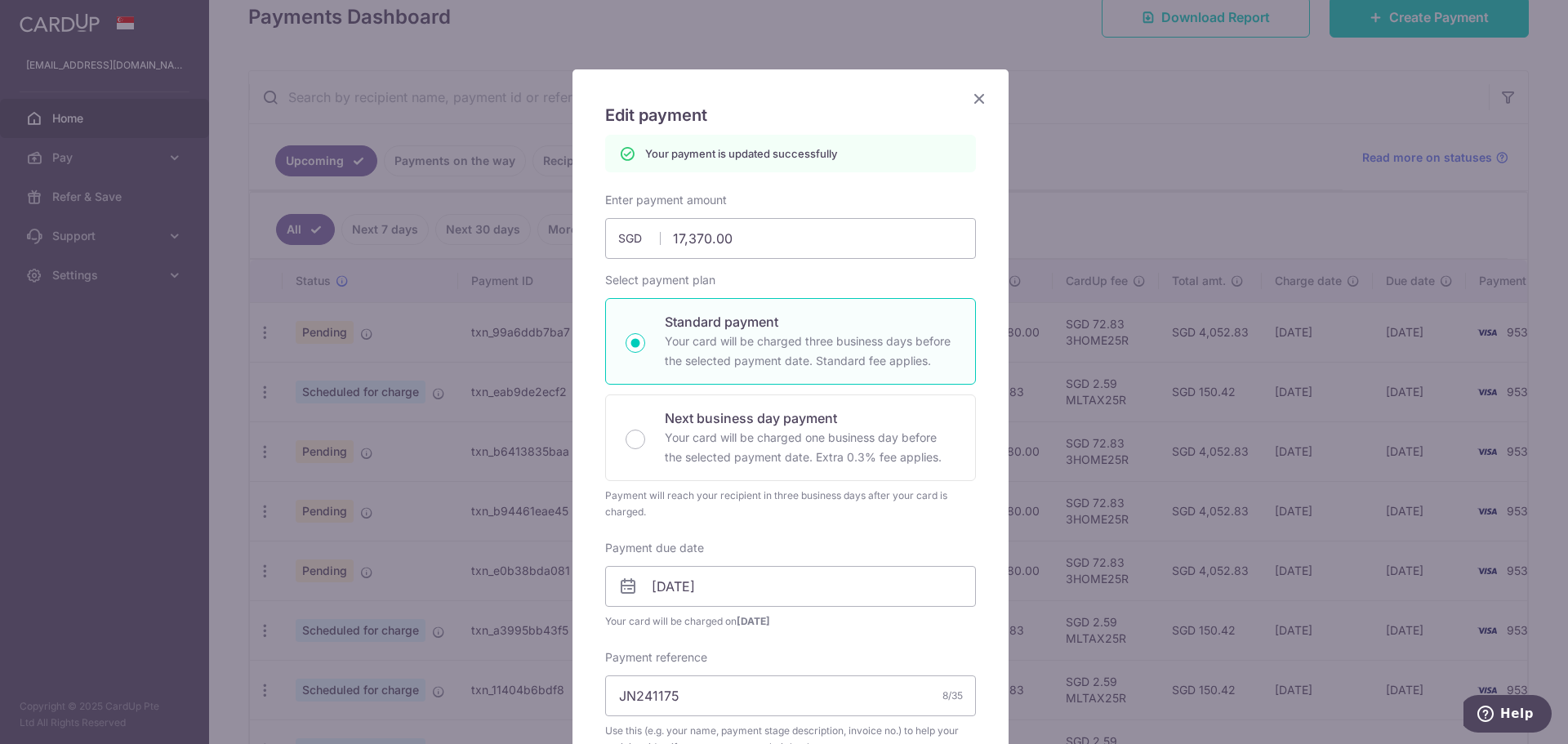
click at [978, 95] on icon "Close" at bounding box center [979, 98] width 20 height 21
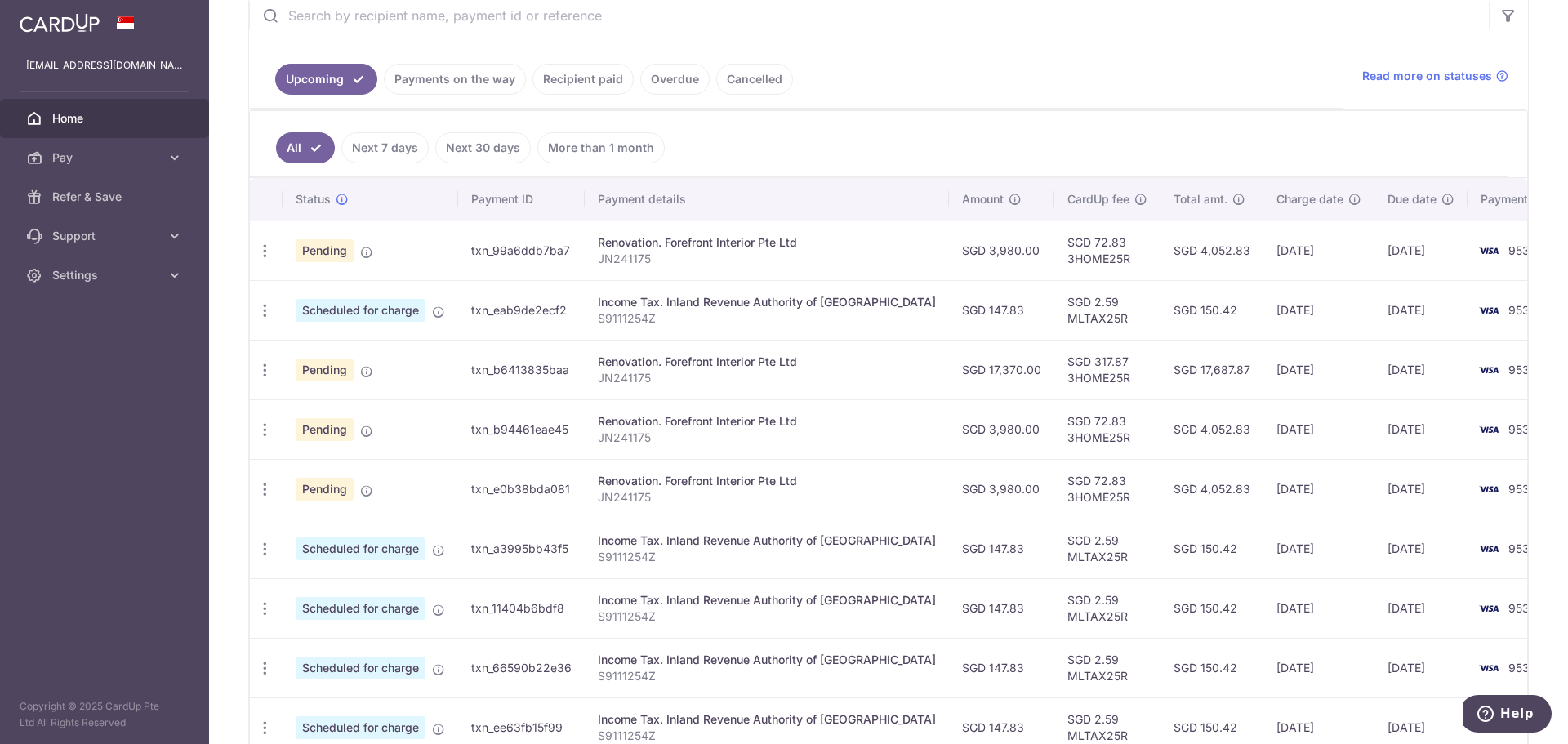
drag, startPoint x: 943, startPoint y: 437, endPoint x: 1391, endPoint y: 434, distance: 448.0
click at [1391, 434] on tr "Update payment Cancel payment Pending txn_b94461eae45 Renovation. Forefront Int…" at bounding box center [921, 430] width 1342 height 60
click at [1276, 434] on td "[DATE]" at bounding box center [1318, 430] width 111 height 60
click at [262, 491] on icon "button" at bounding box center [265, 489] width 17 height 17
click at [320, 538] on span "Update payment" at bounding box center [352, 533] width 111 height 20
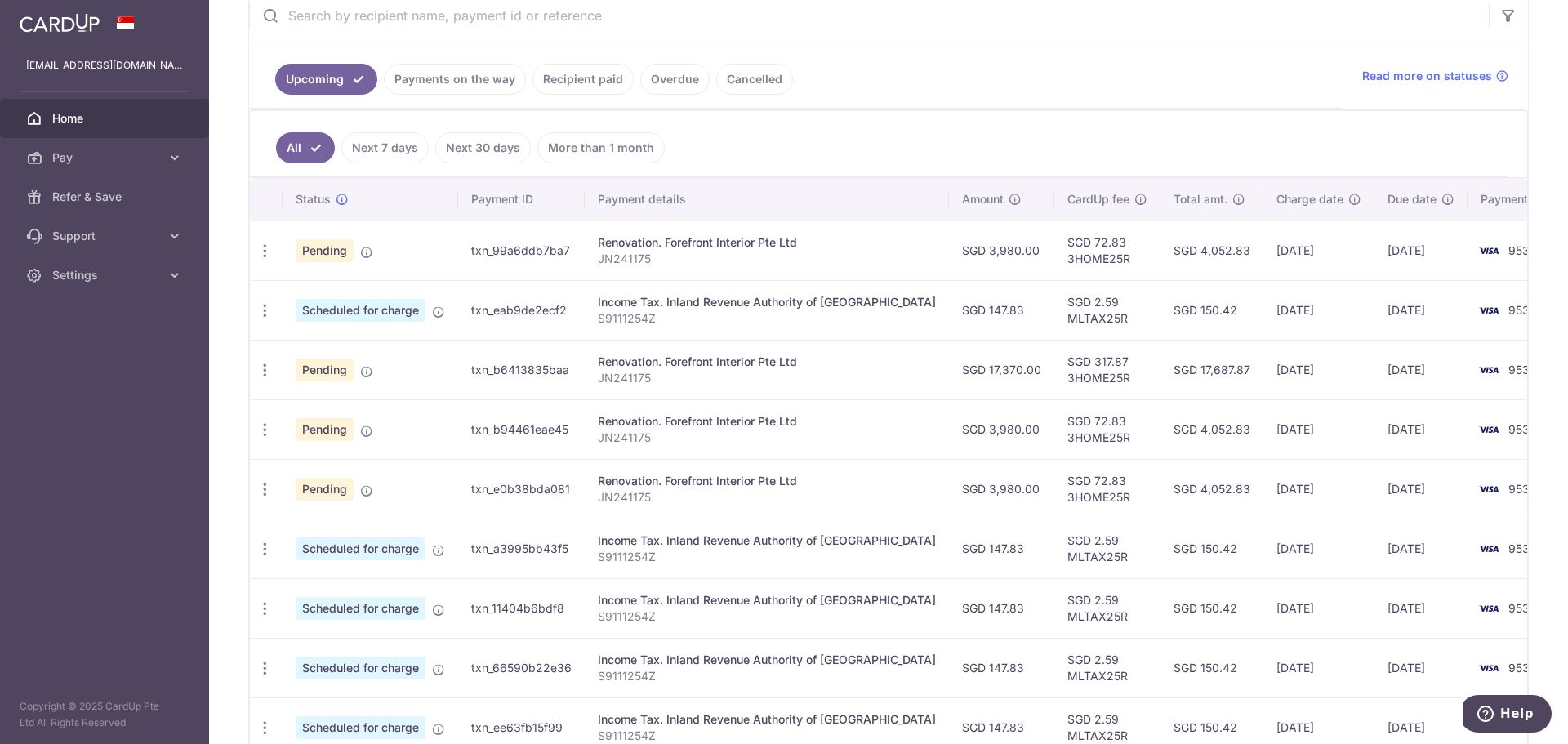
radio input "true"
type input "3,980.00"
type input "[DATE]"
type input "JN241175"
type input "commencement of work"
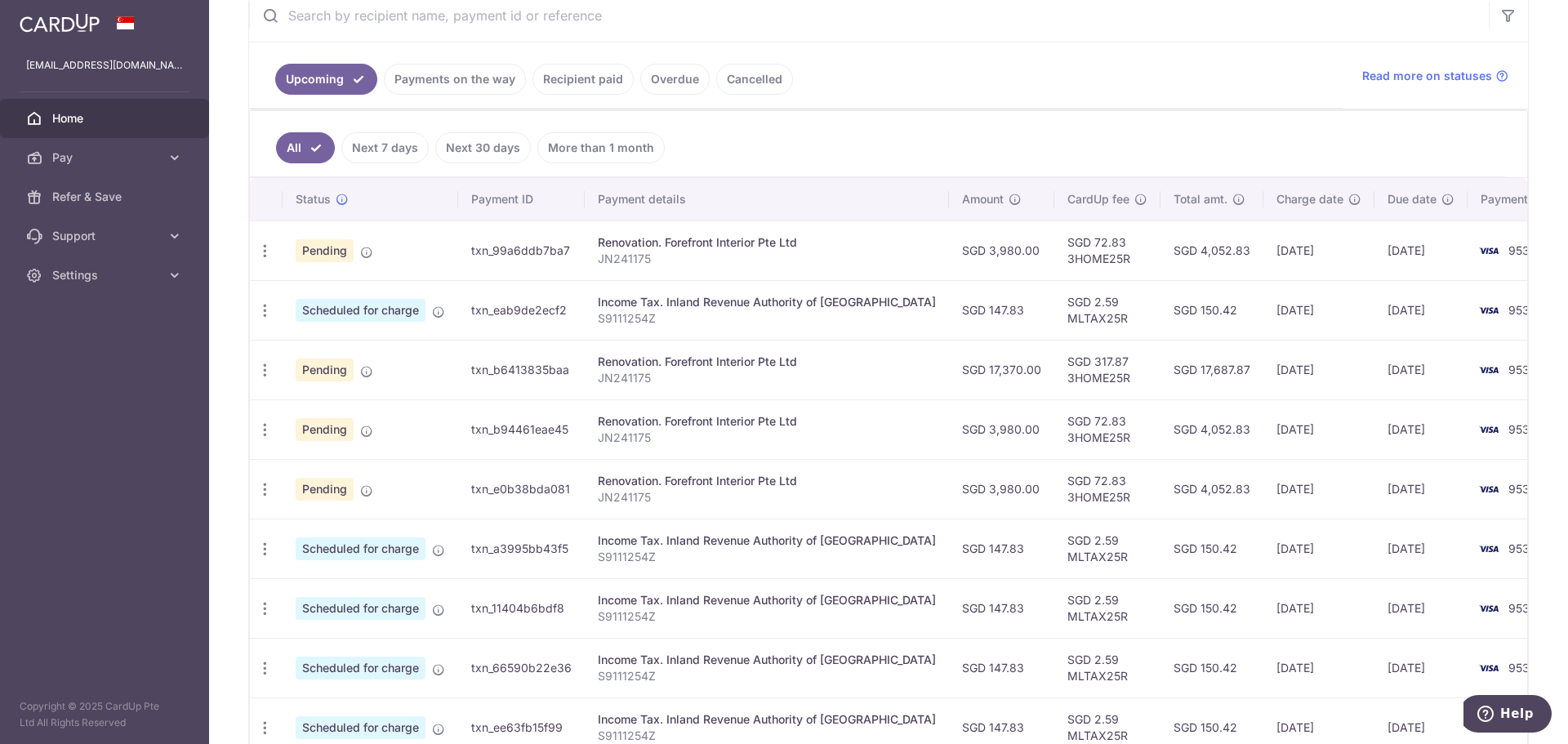
type input "3HOME25R"
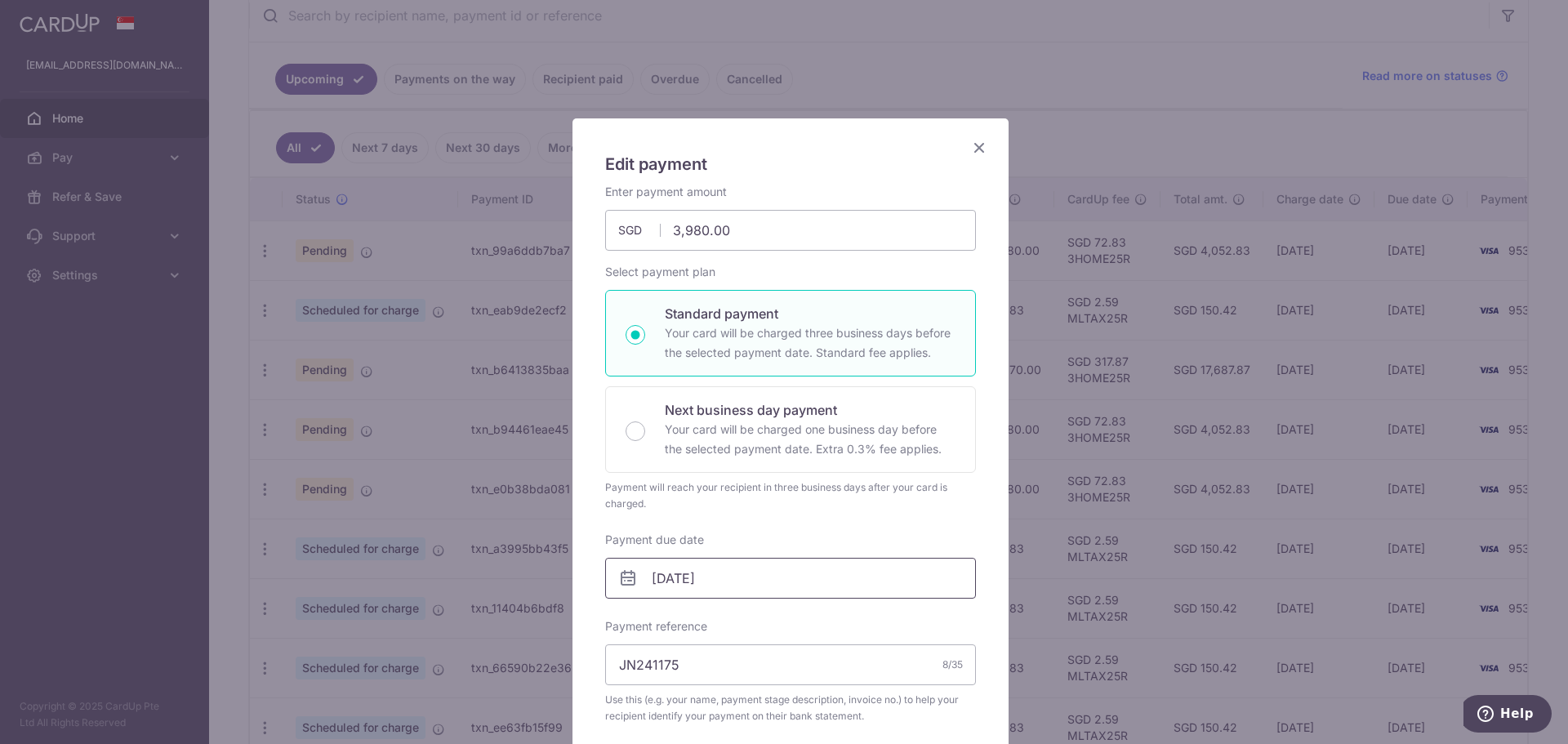
click at [659, 581] on input "[DATE]" at bounding box center [791, 578] width 370 height 41
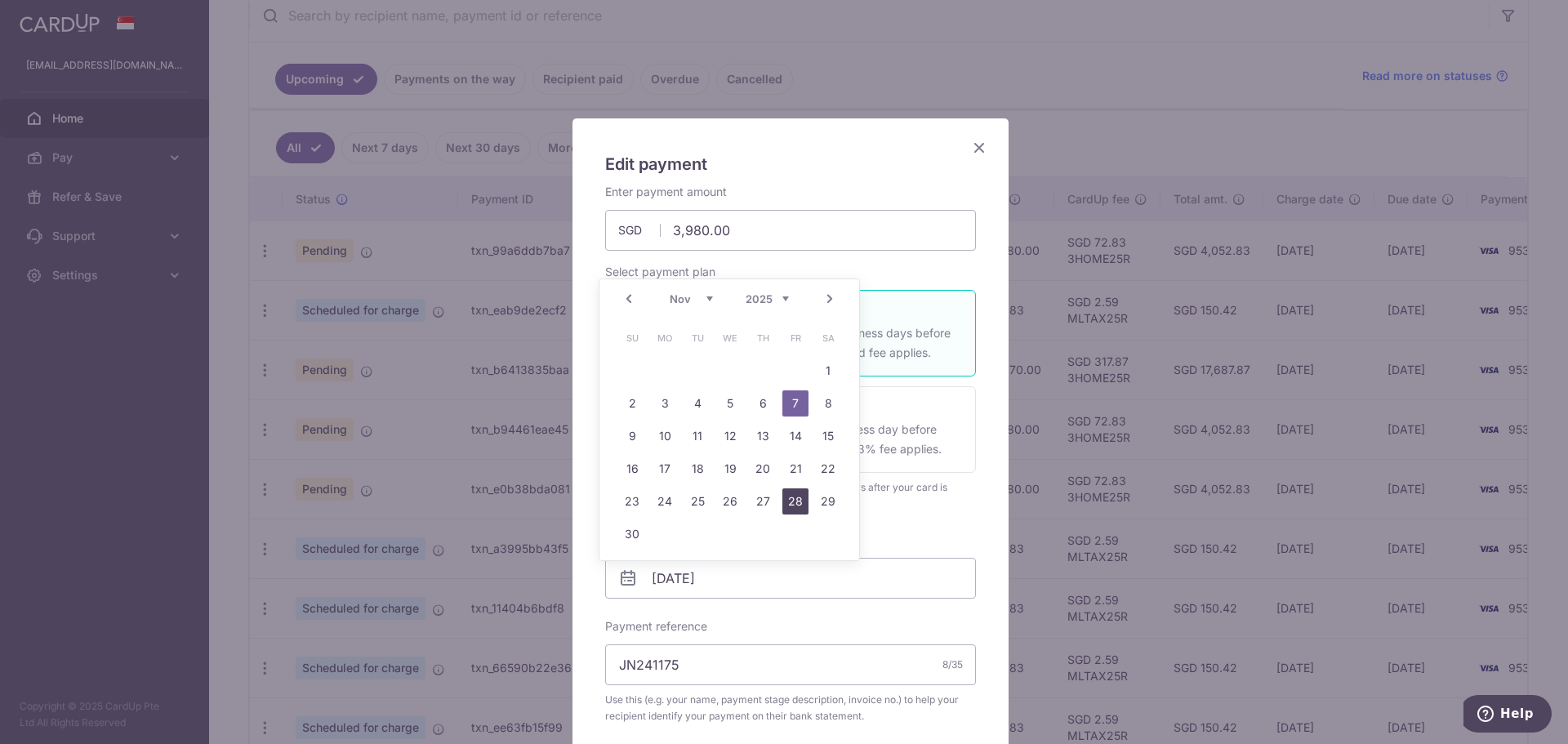
click at [797, 498] on link "28" at bounding box center [795, 502] width 26 height 26
type input "[DATE]"
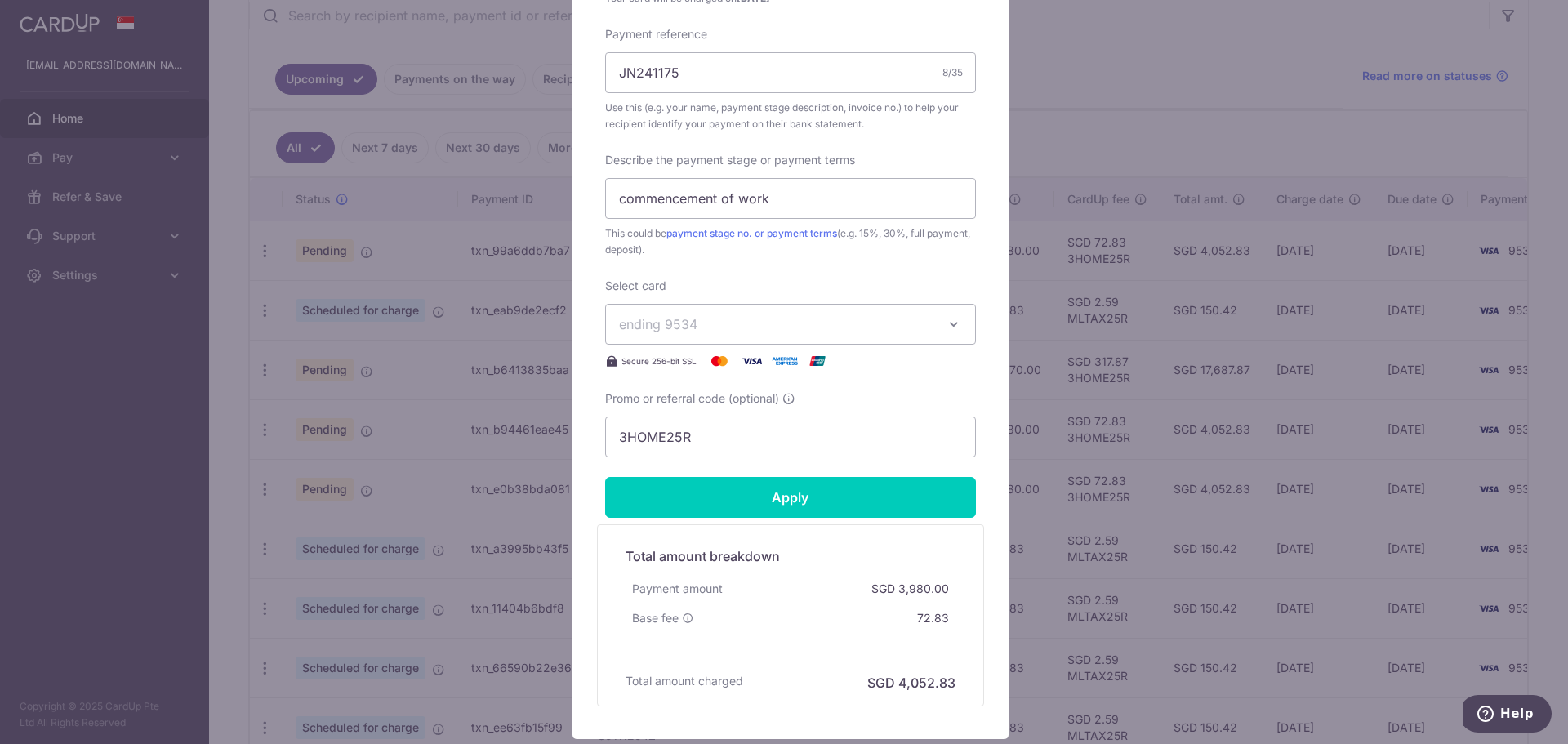
scroll to position [729, 0]
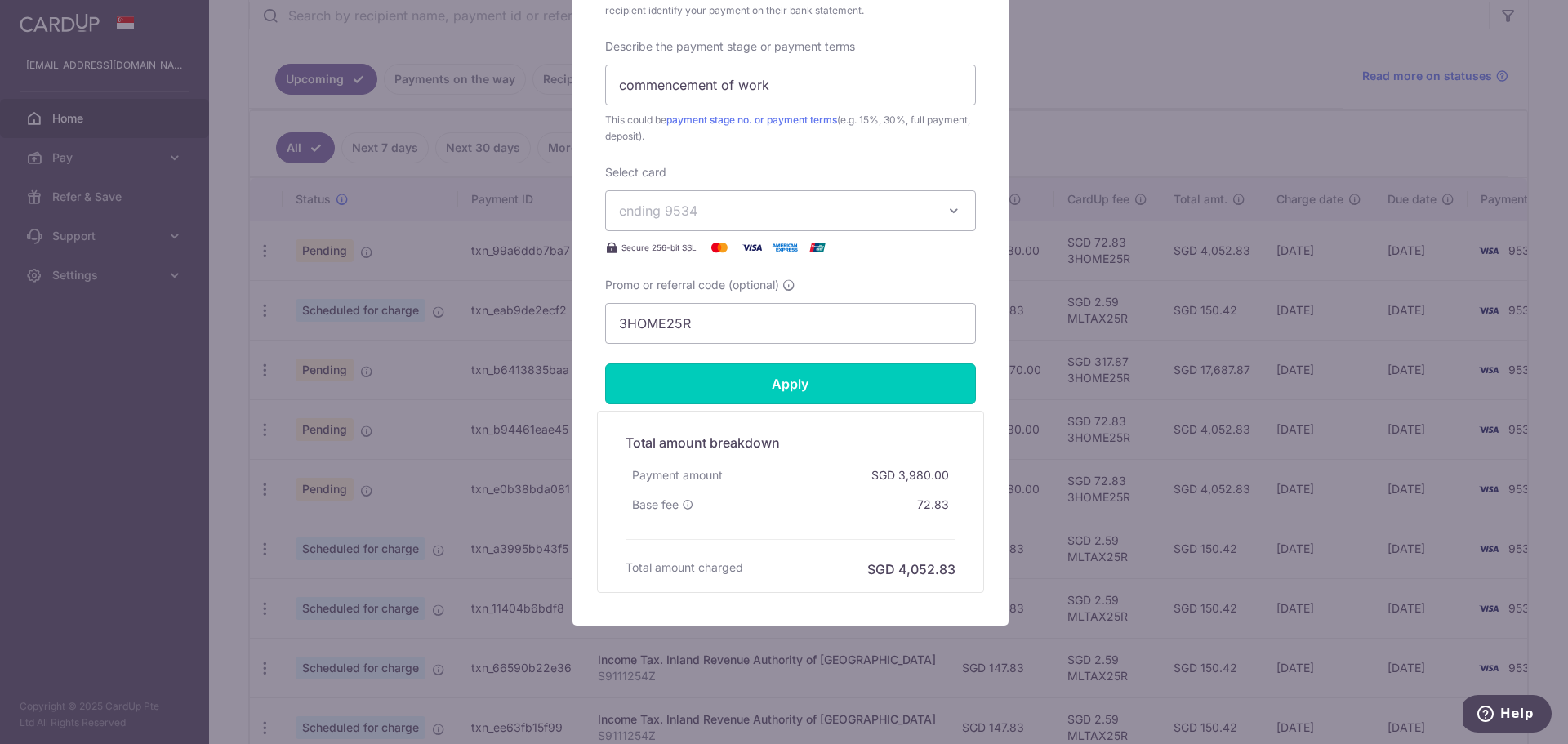
click at [790, 386] on input "Apply" at bounding box center [791, 384] width 370 height 41
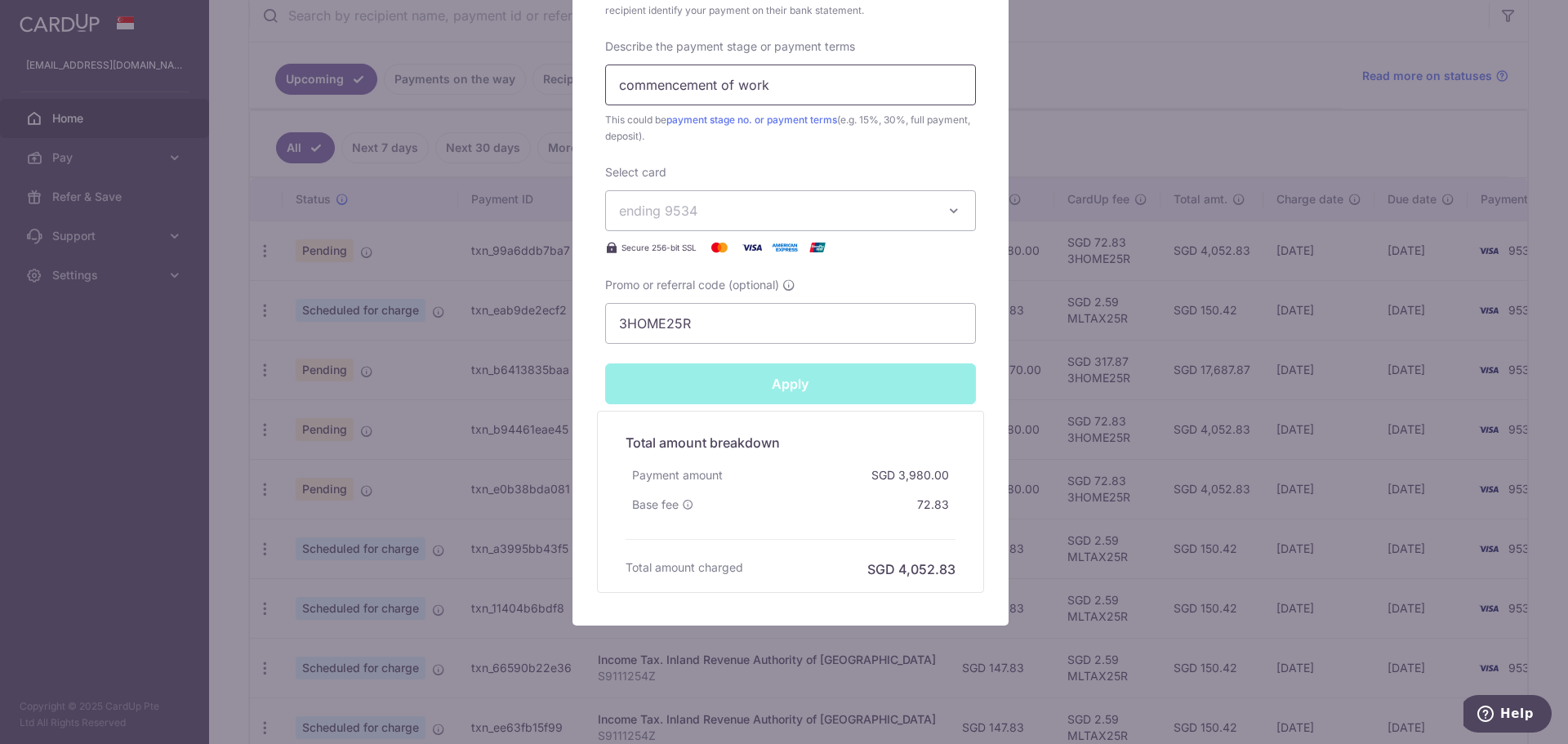
type input "Successfully Applied"
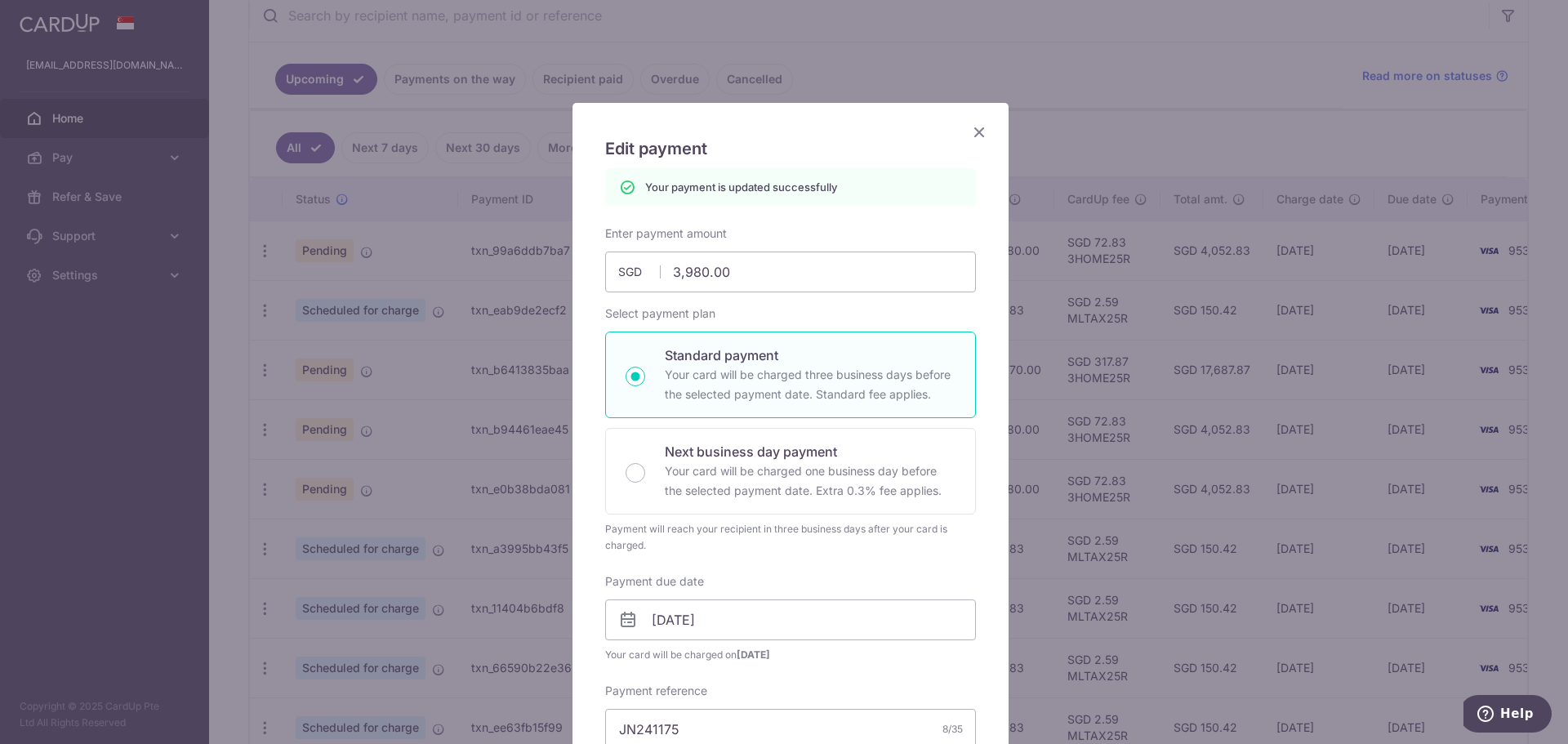
scroll to position [0, 0]
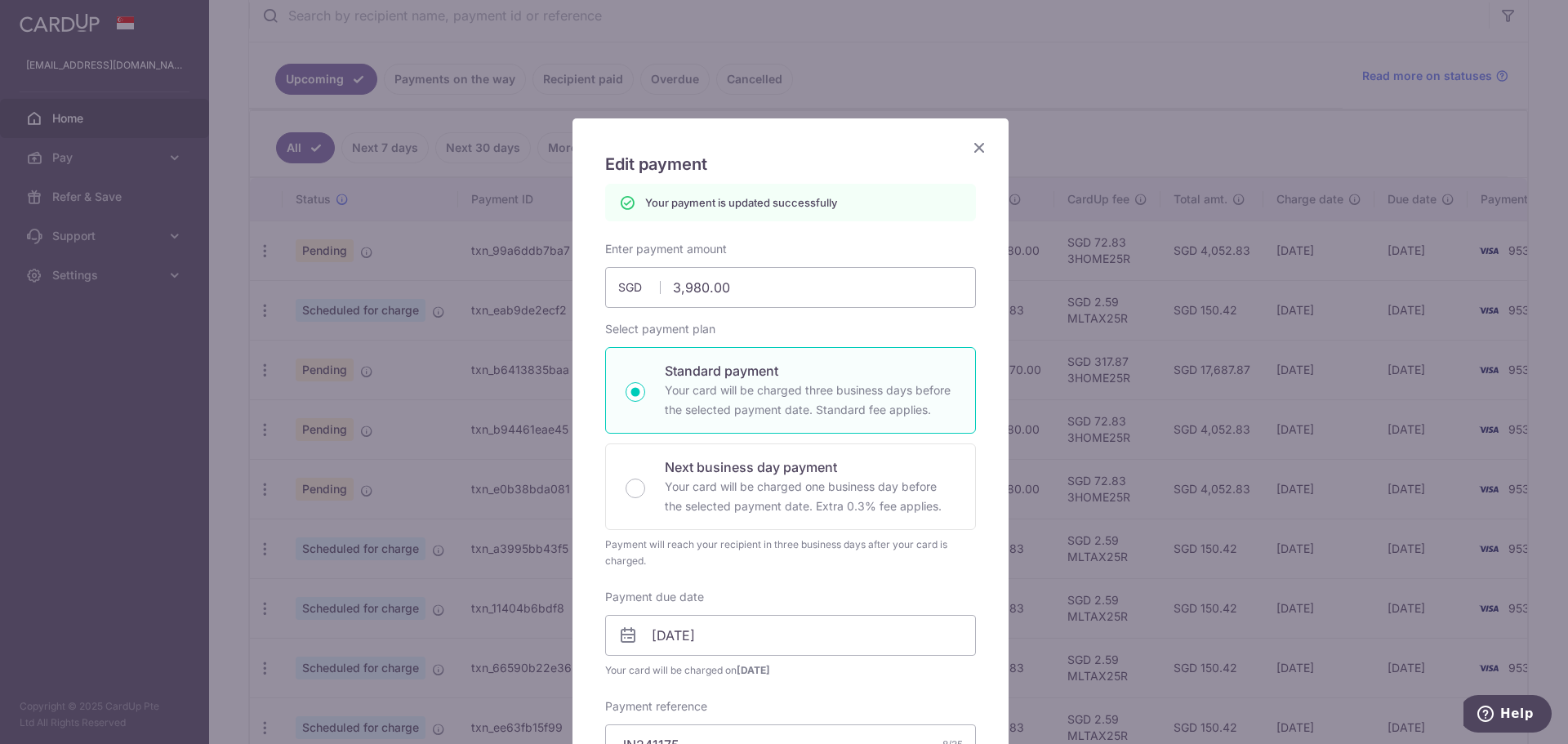
click at [970, 147] on icon "Close" at bounding box center [979, 148] width 20 height 21
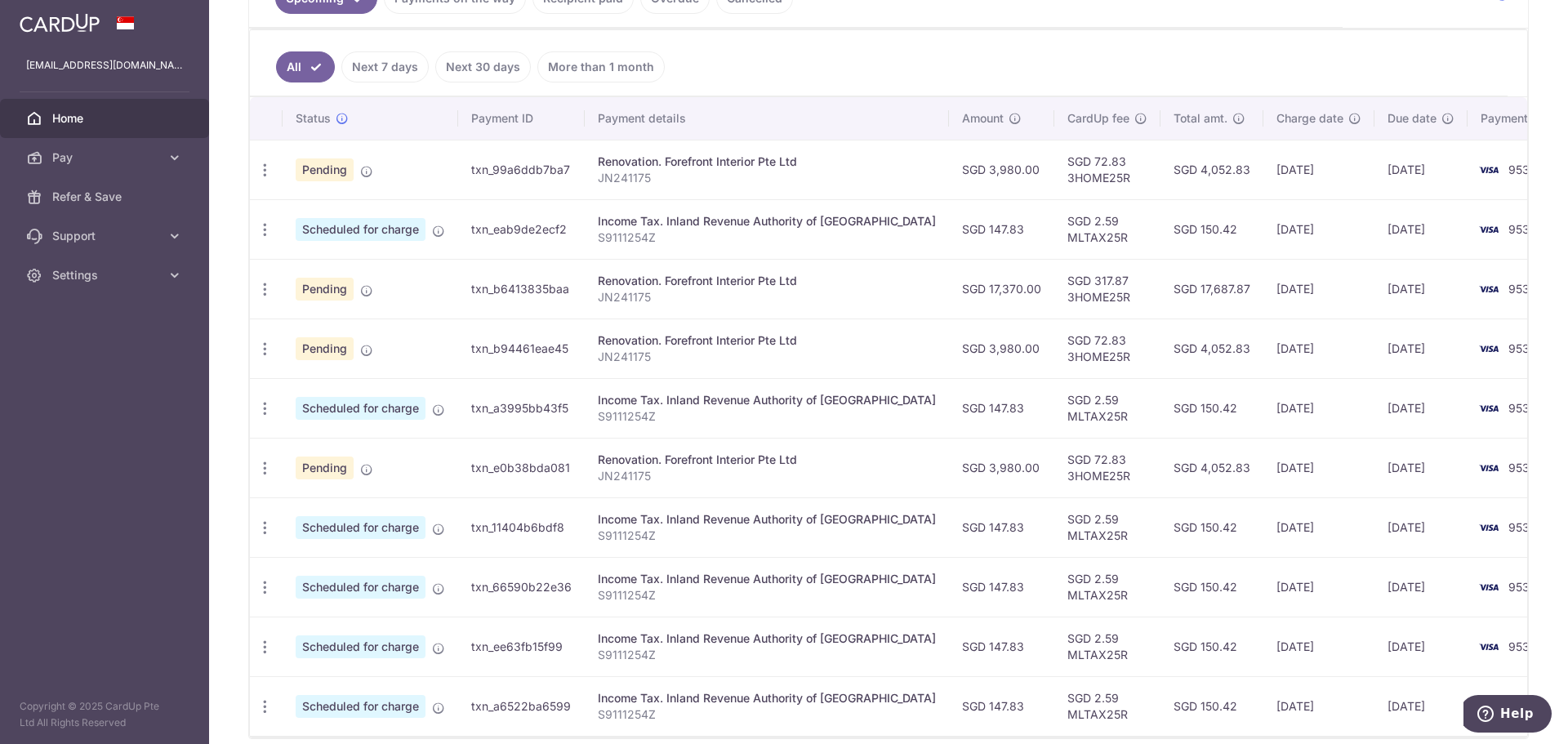
scroll to position [408, 0]
click at [257, 350] on icon "button" at bounding box center [265, 348] width 17 height 17
click at [352, 392] on span "Update payment" at bounding box center [352, 392] width 111 height 20
radio input "true"
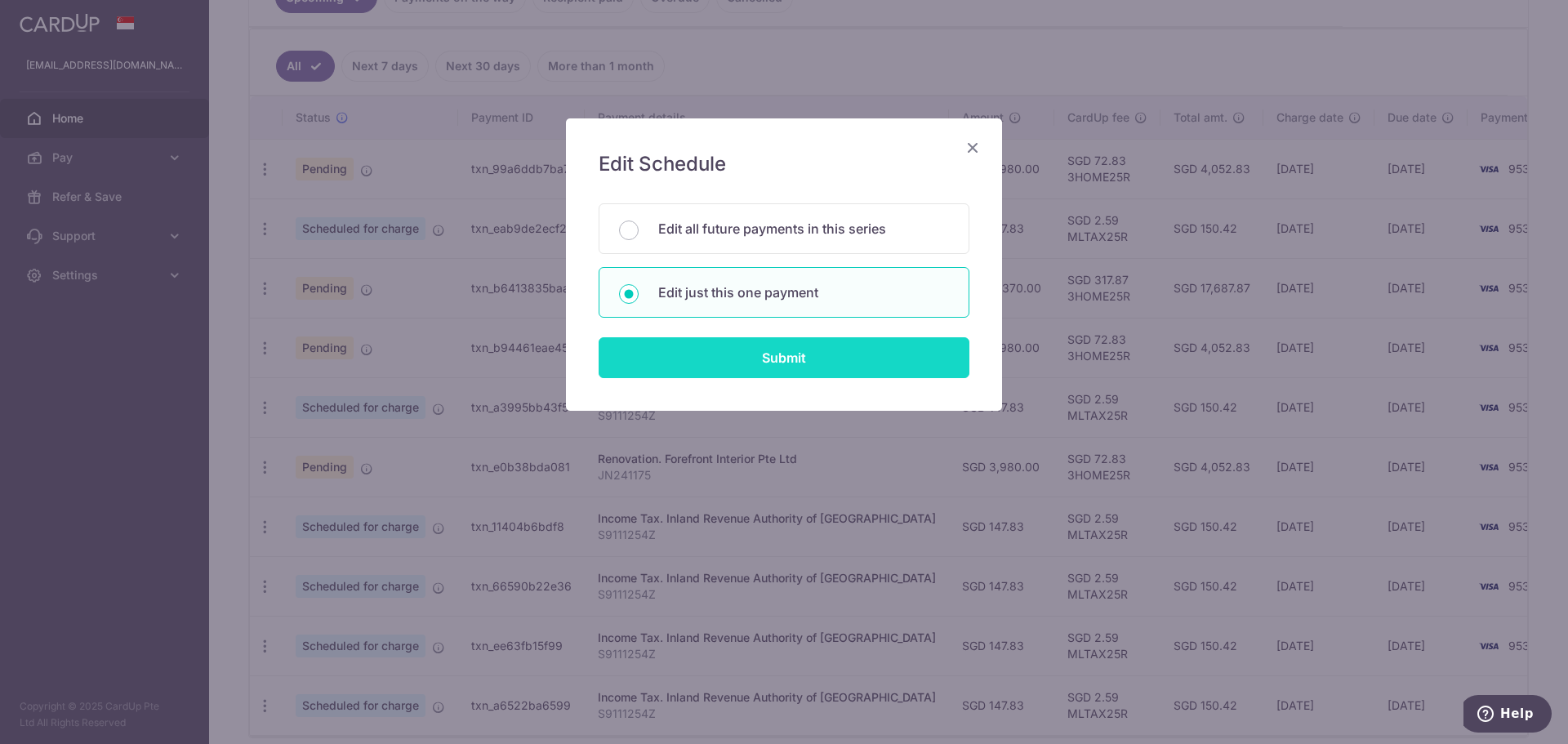
click at [800, 346] on input "Submit" at bounding box center [784, 358] width 370 height 41
radio input "true"
type input "3,980.00"
type input "31/10/2025"
type input "JN241175"
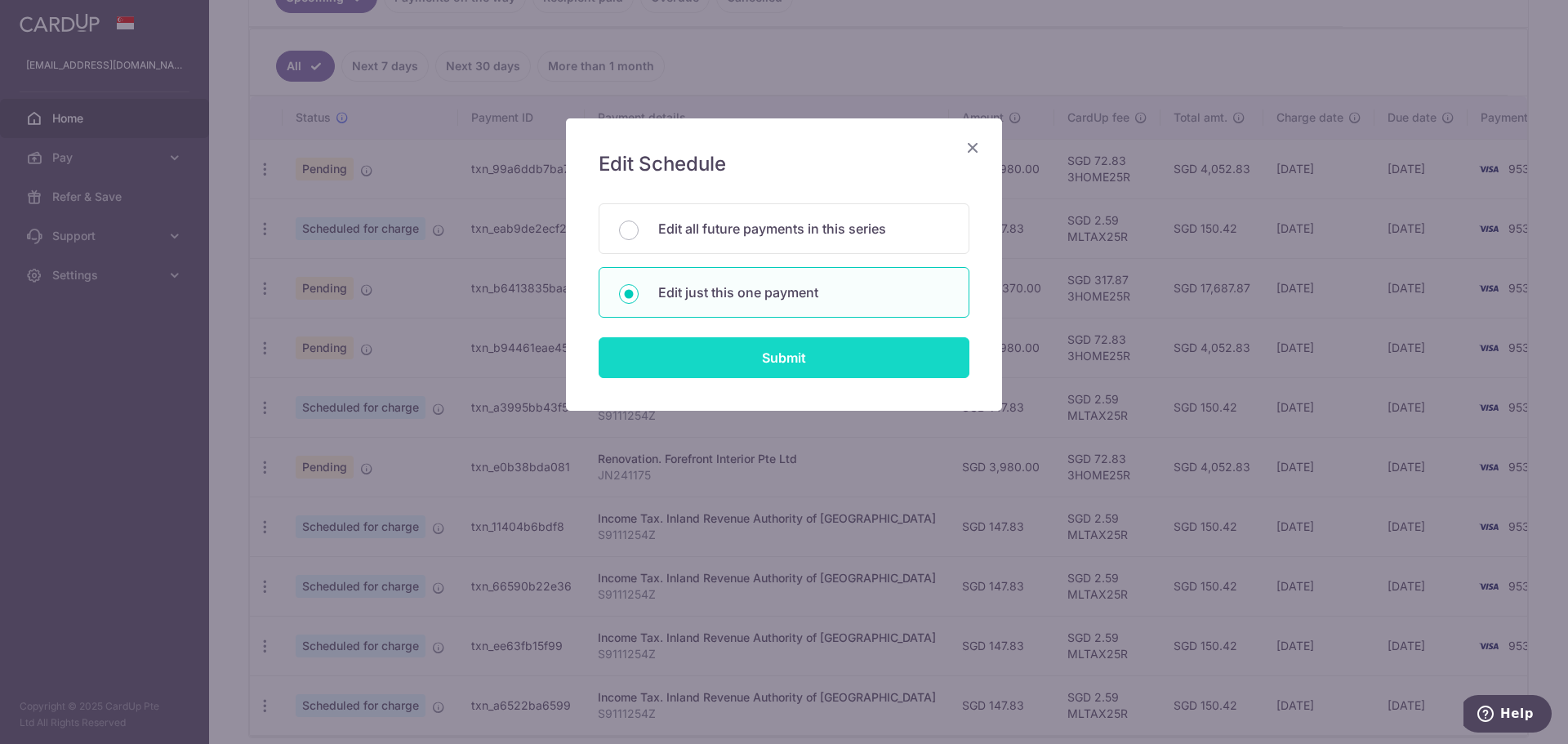
type input "commencement of work"
type input "3HOME25R"
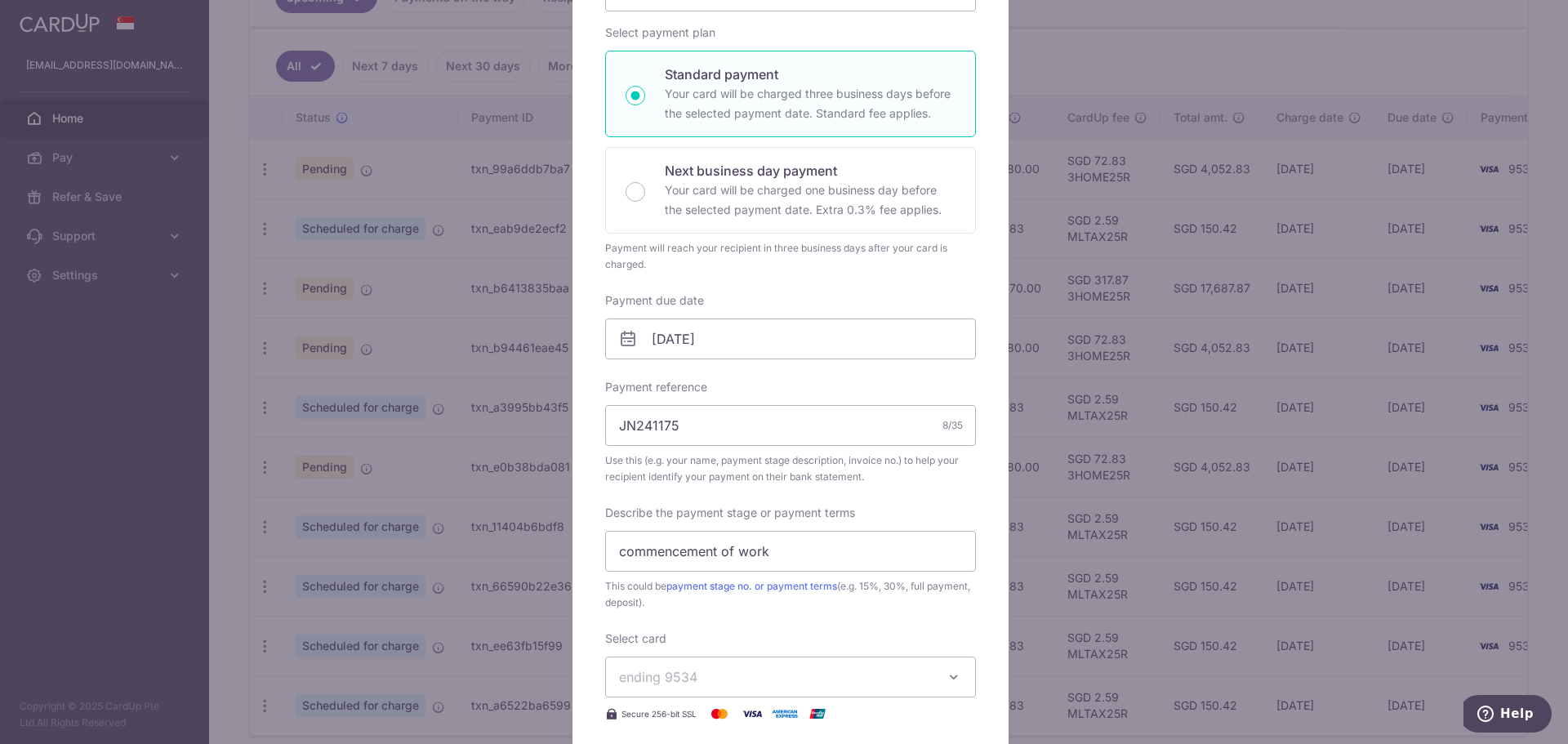
scroll to position [245, 0]
click at [621, 338] on icon at bounding box center [628, 333] width 20 height 20
click at [691, 334] on input "31/10/2025" at bounding box center [791, 333] width 370 height 41
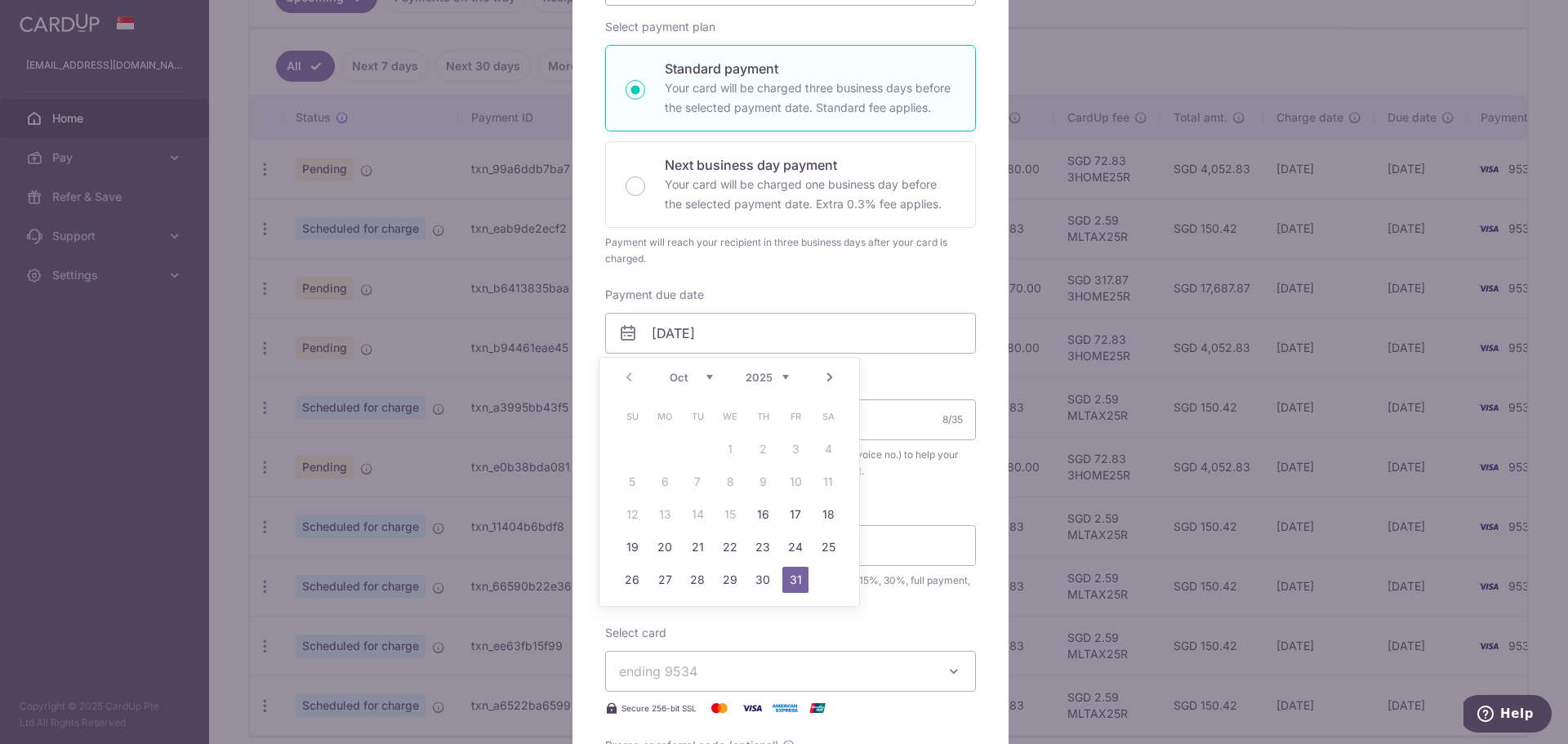
click at [825, 381] on link "Next" at bounding box center [829, 377] width 20 height 20
click at [788, 474] on link "7" at bounding box center [795, 482] width 26 height 26
type input "[DATE]"
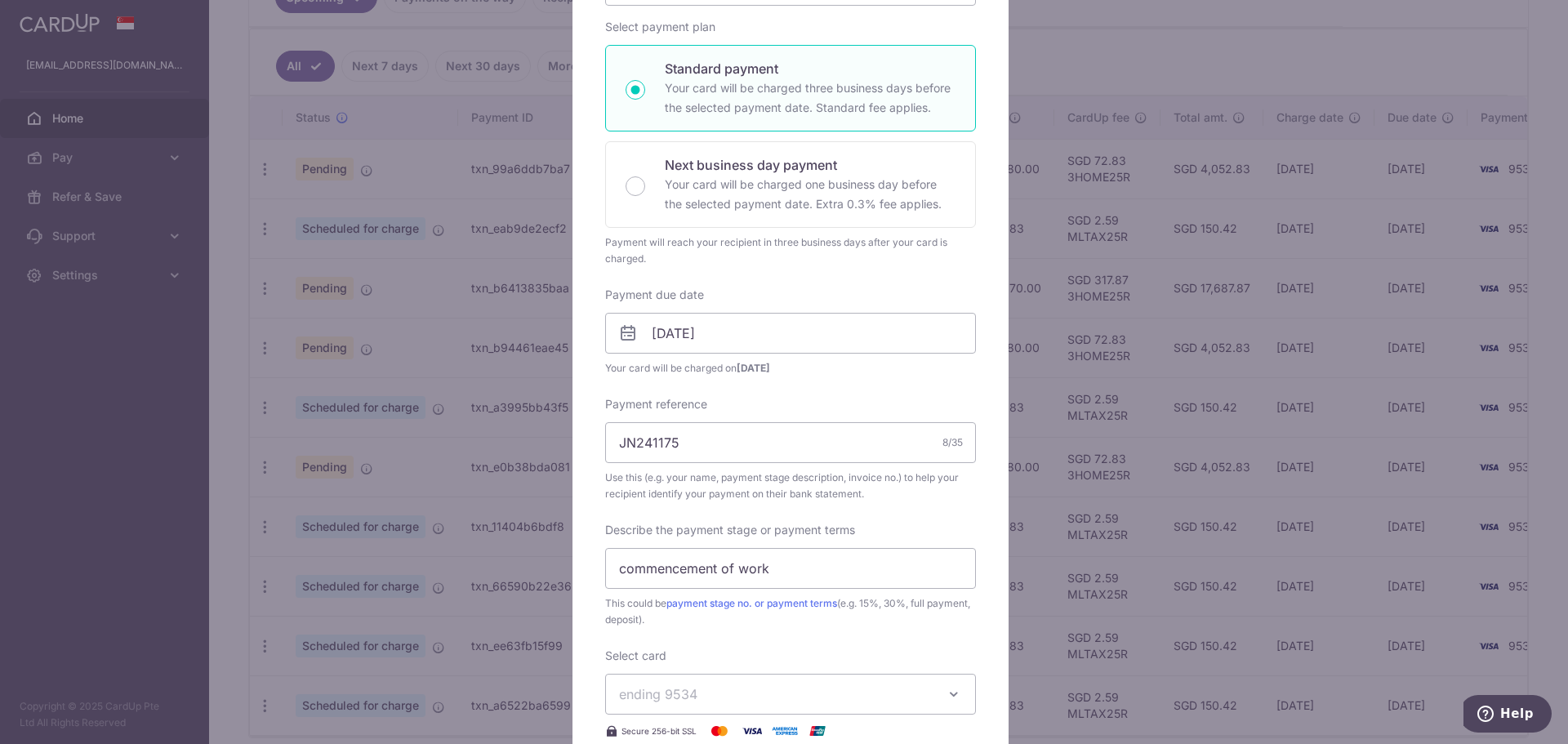
click at [779, 394] on div "Enter payment amount 3,980.00 3980.00 SGD To change the payment amount, please …" at bounding box center [791, 384] width 370 height 889
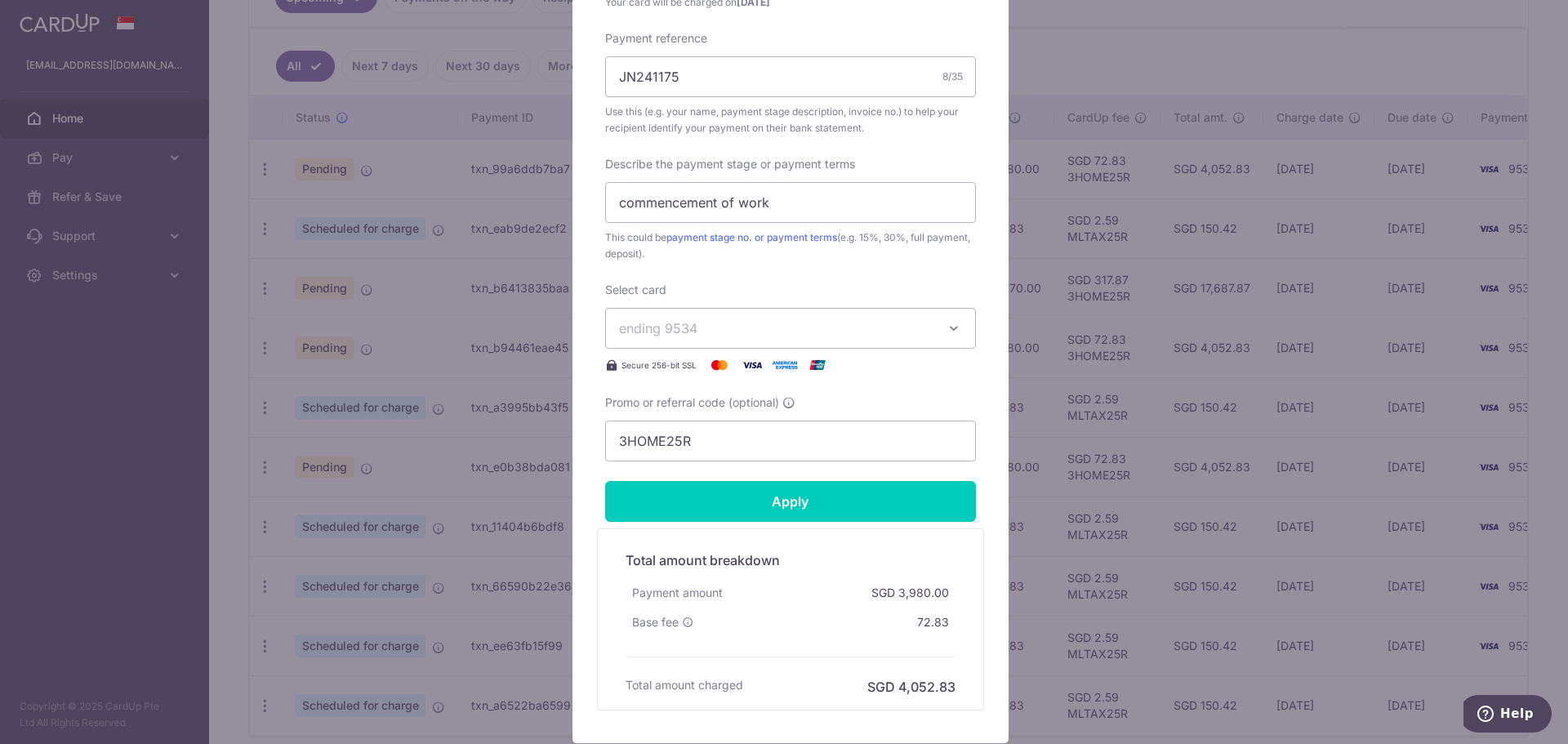
scroll to position [653, 0]
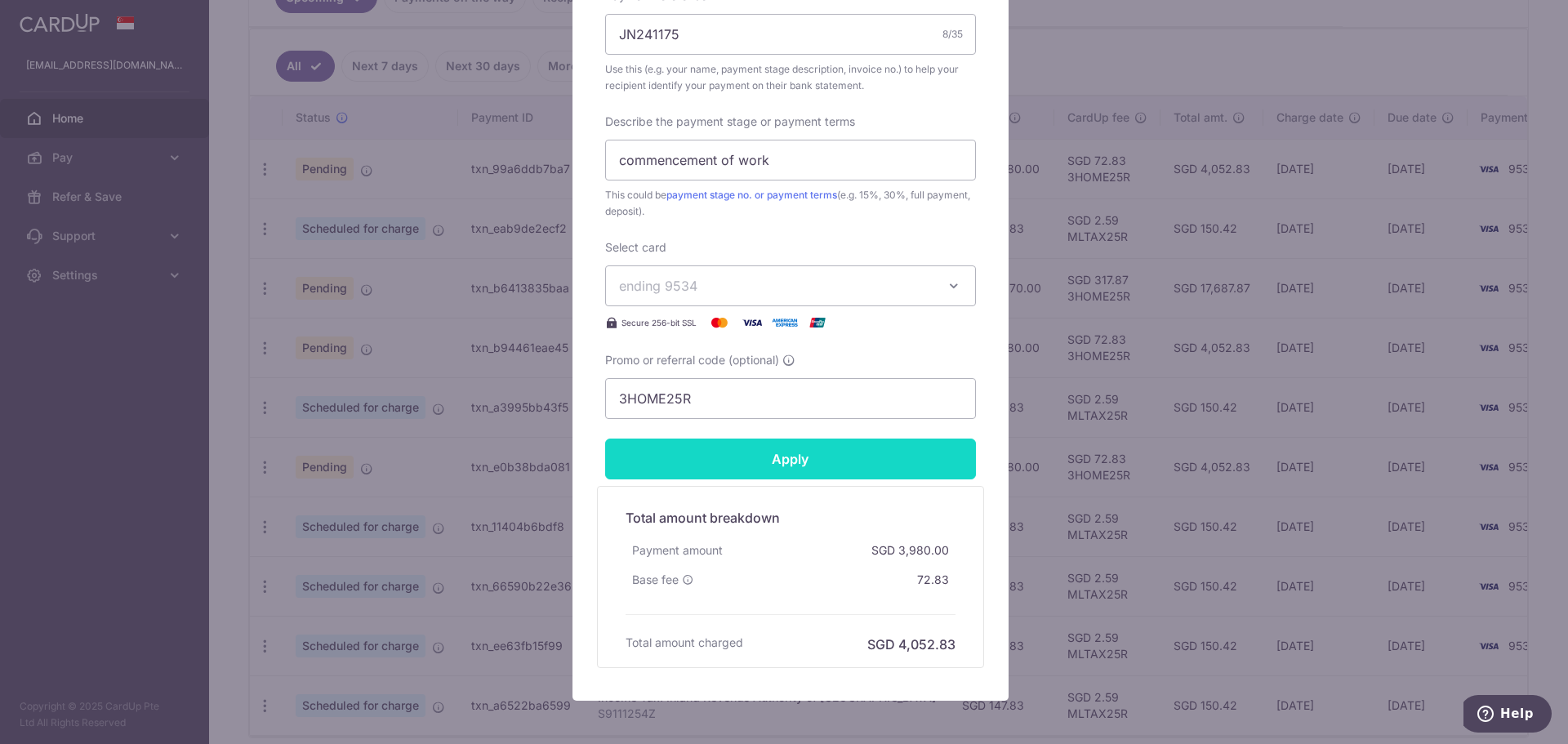
click at [757, 460] on input "Apply" at bounding box center [791, 460] width 370 height 41
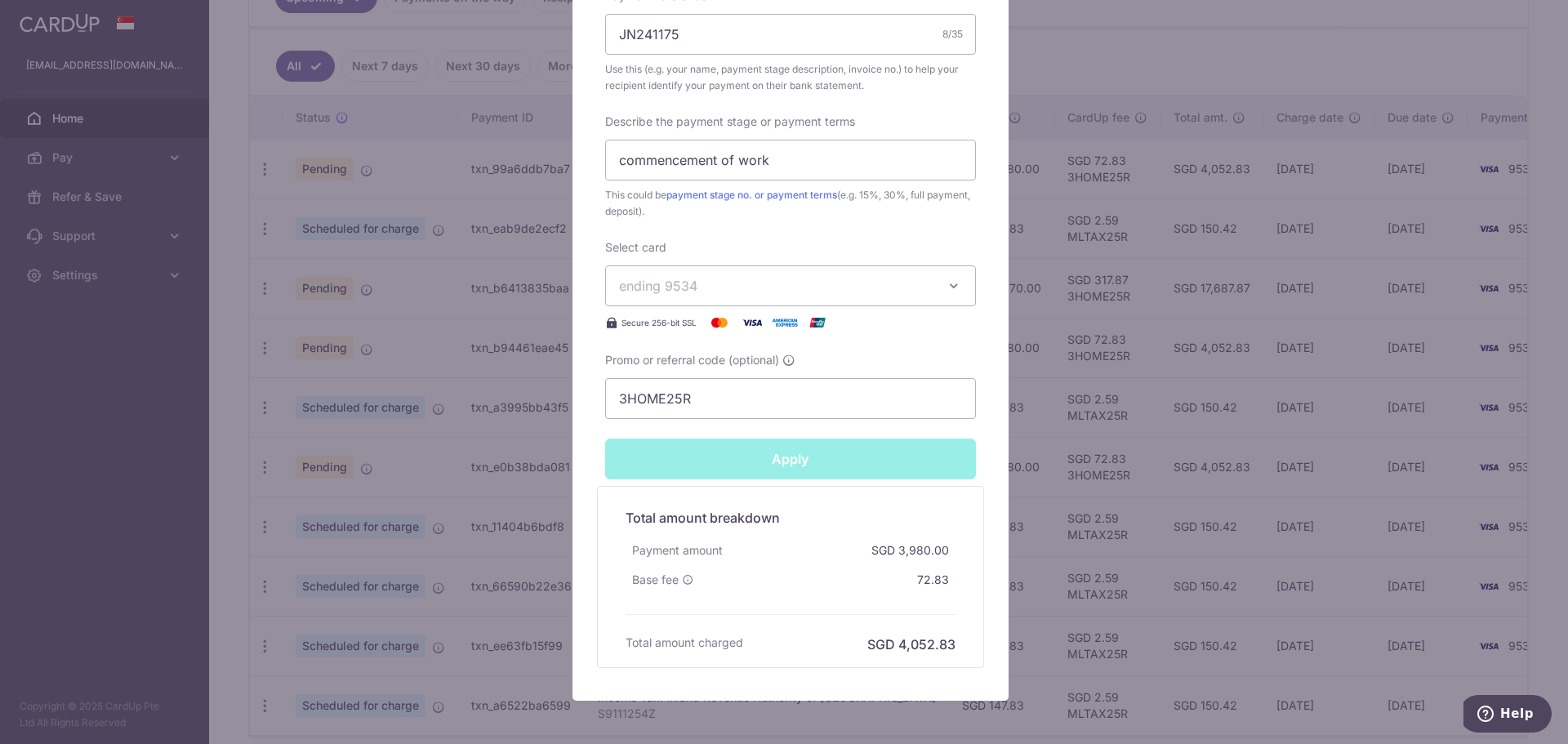
type input "Successfully Applied"
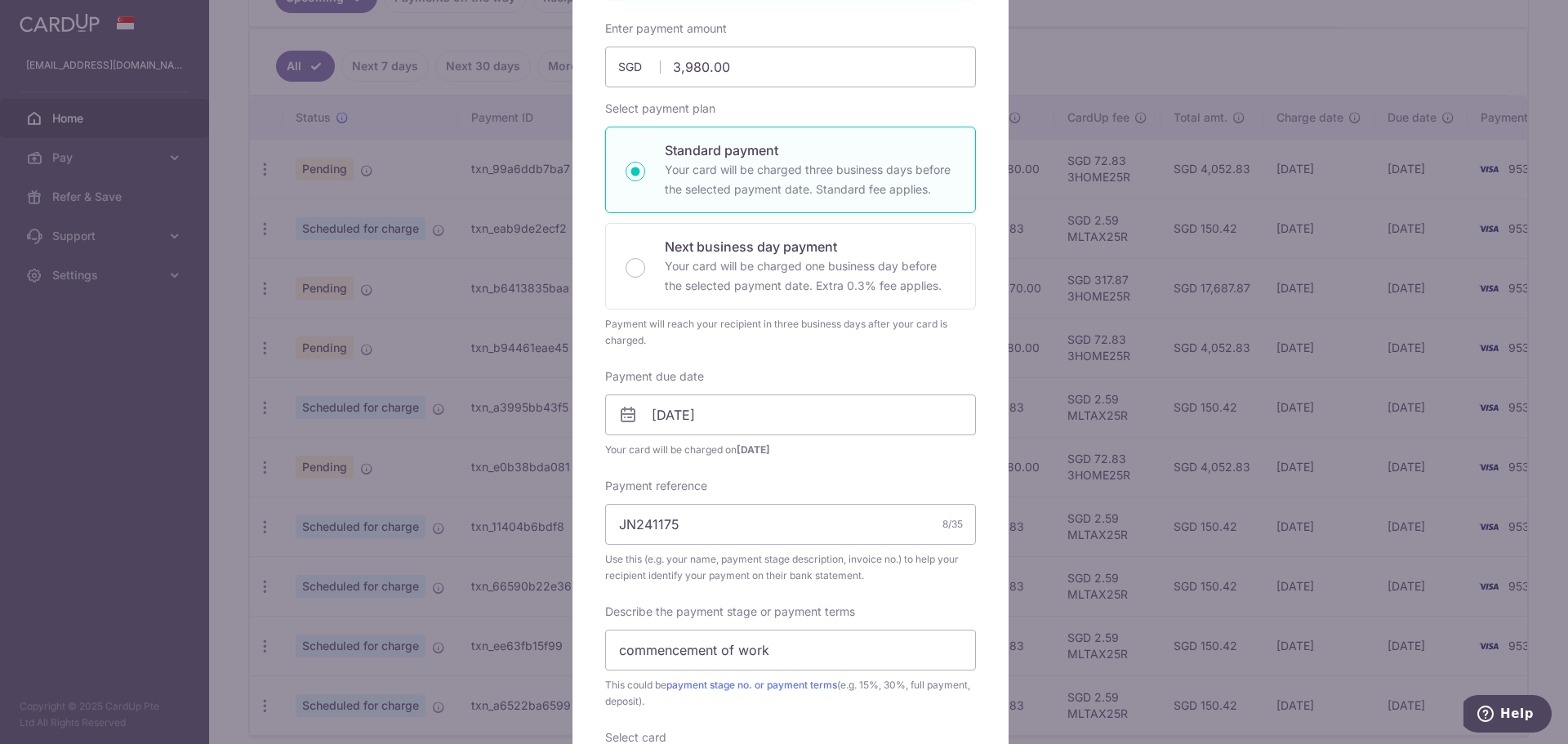
scroll to position [0, 0]
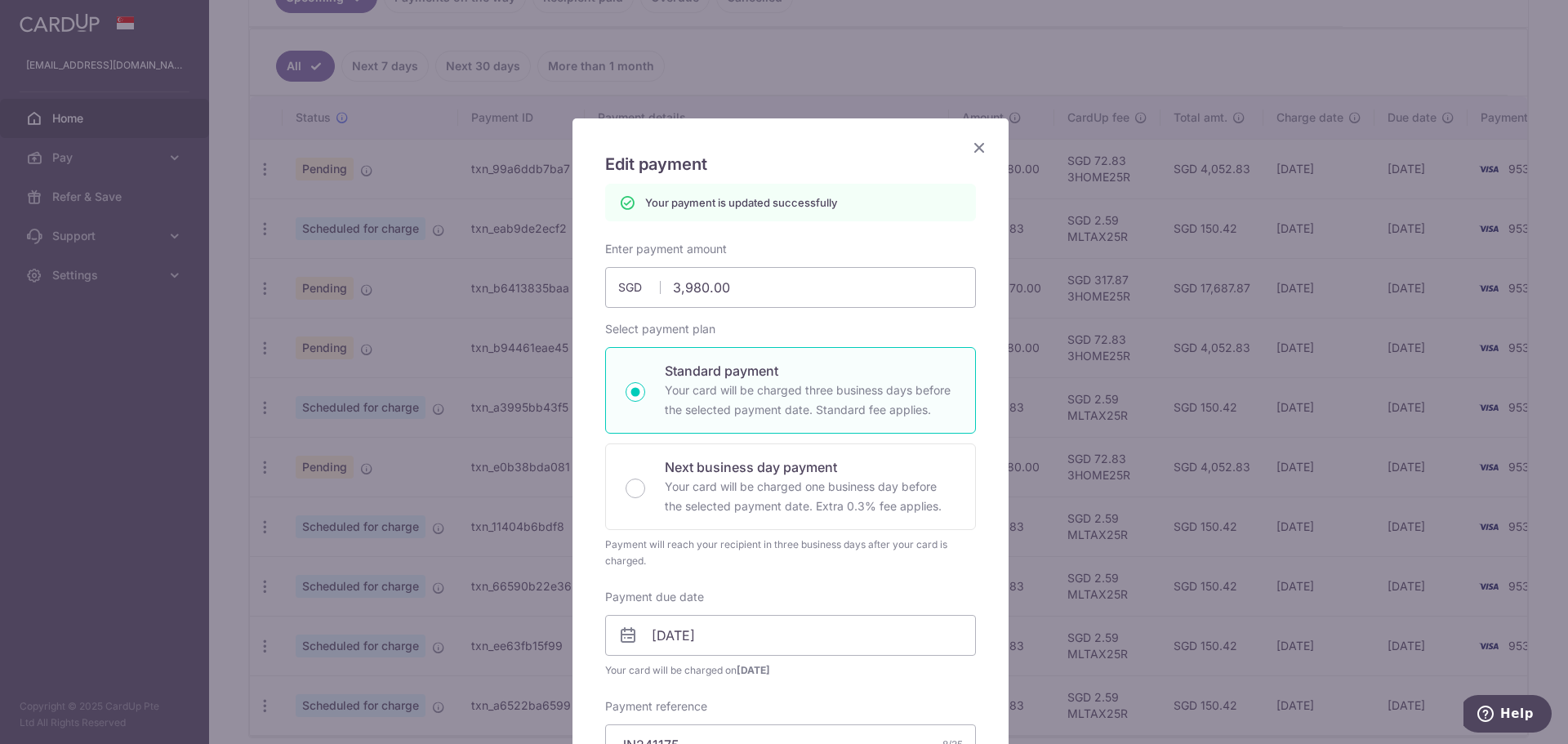
click at [975, 144] on icon "Close" at bounding box center [979, 148] width 20 height 21
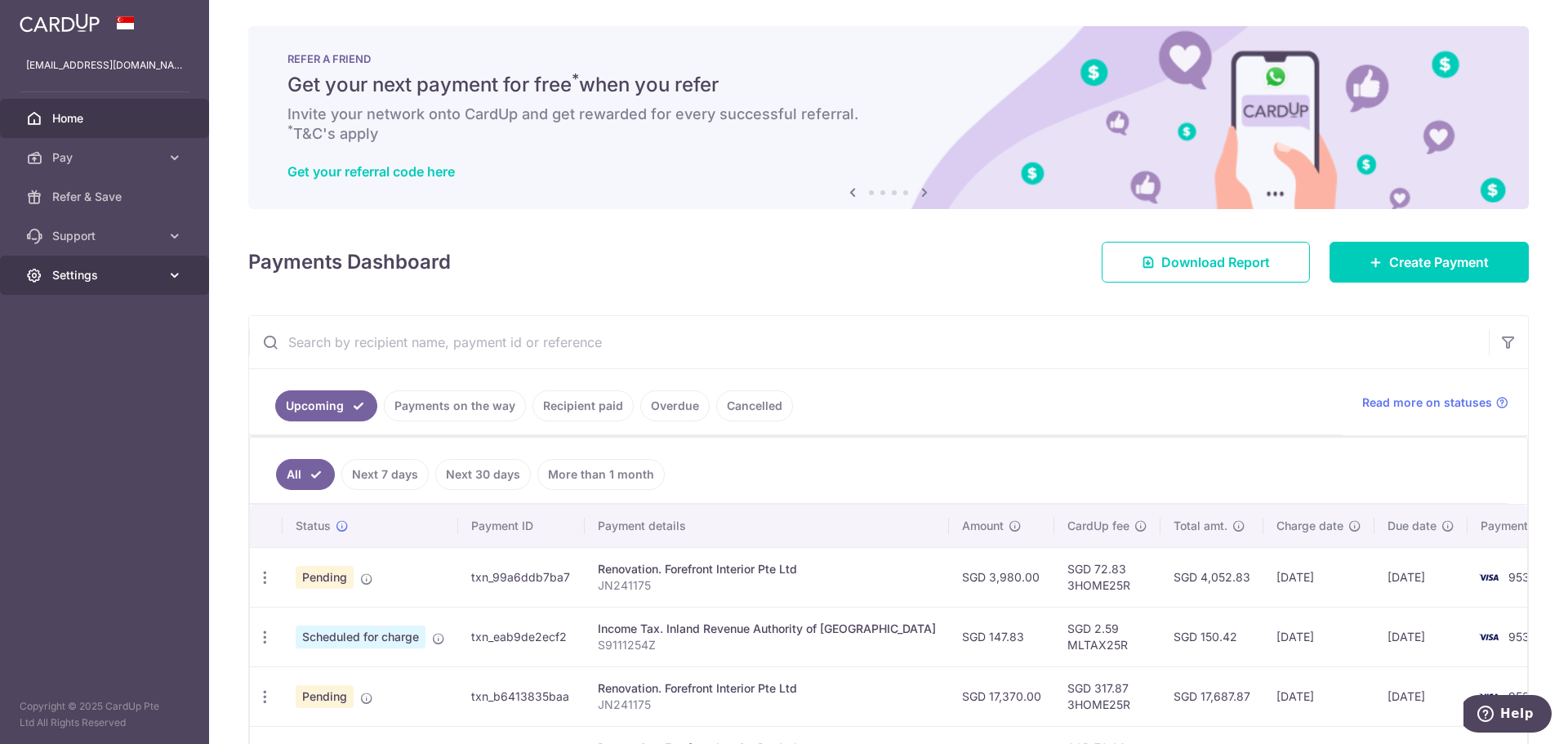
click at [173, 272] on icon at bounding box center [174, 274] width 16 height 16
click at [73, 357] on span "Logout" at bounding box center [106, 353] width 108 height 16
